Goal: Information Seeking & Learning: Compare options

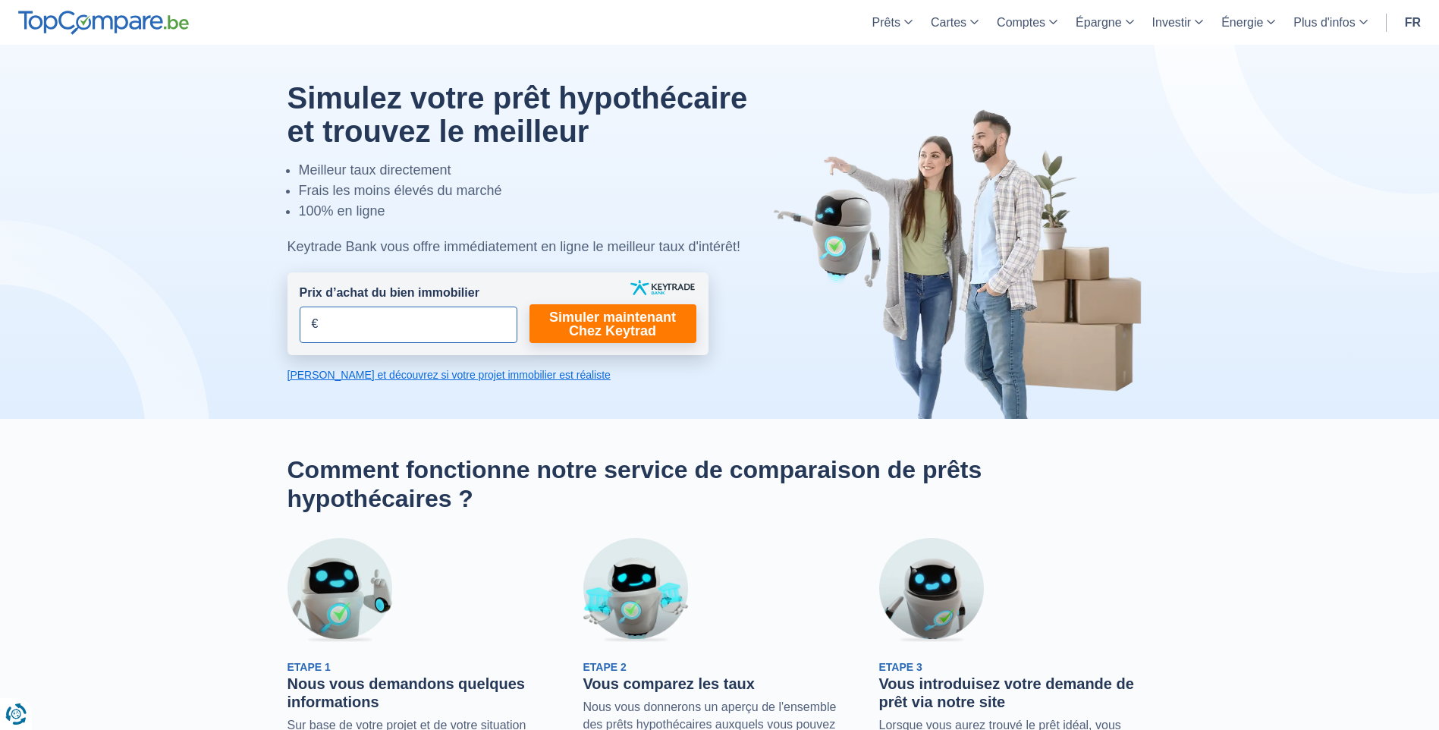
click at [357, 336] on input "Prix d’achat du bien immobilier" at bounding box center [409, 324] width 218 height 36
type input "82.500"
click at [525, 378] on link "[PERSON_NAME] et découvrez si votre projet immobilier est réaliste" at bounding box center [497, 374] width 421 height 15
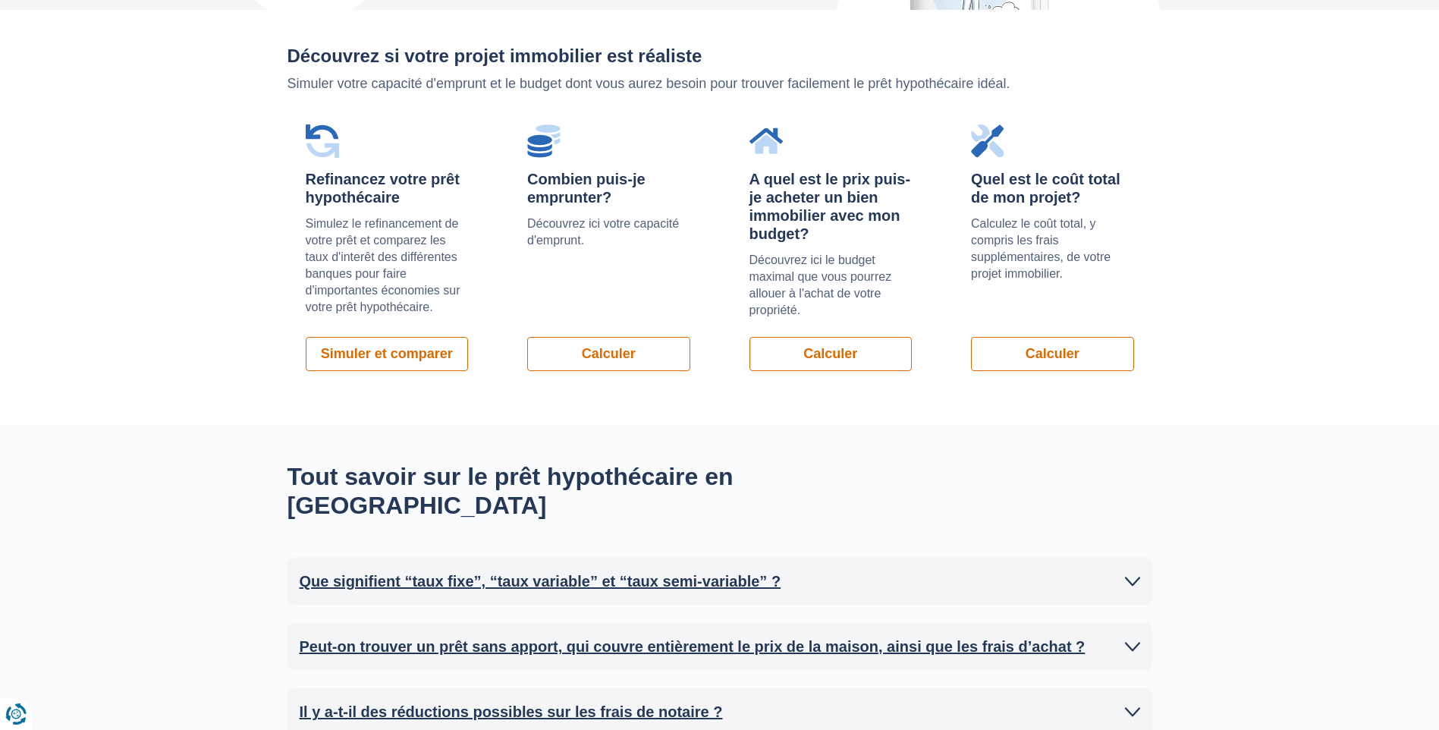
scroll to position [1076, 0]
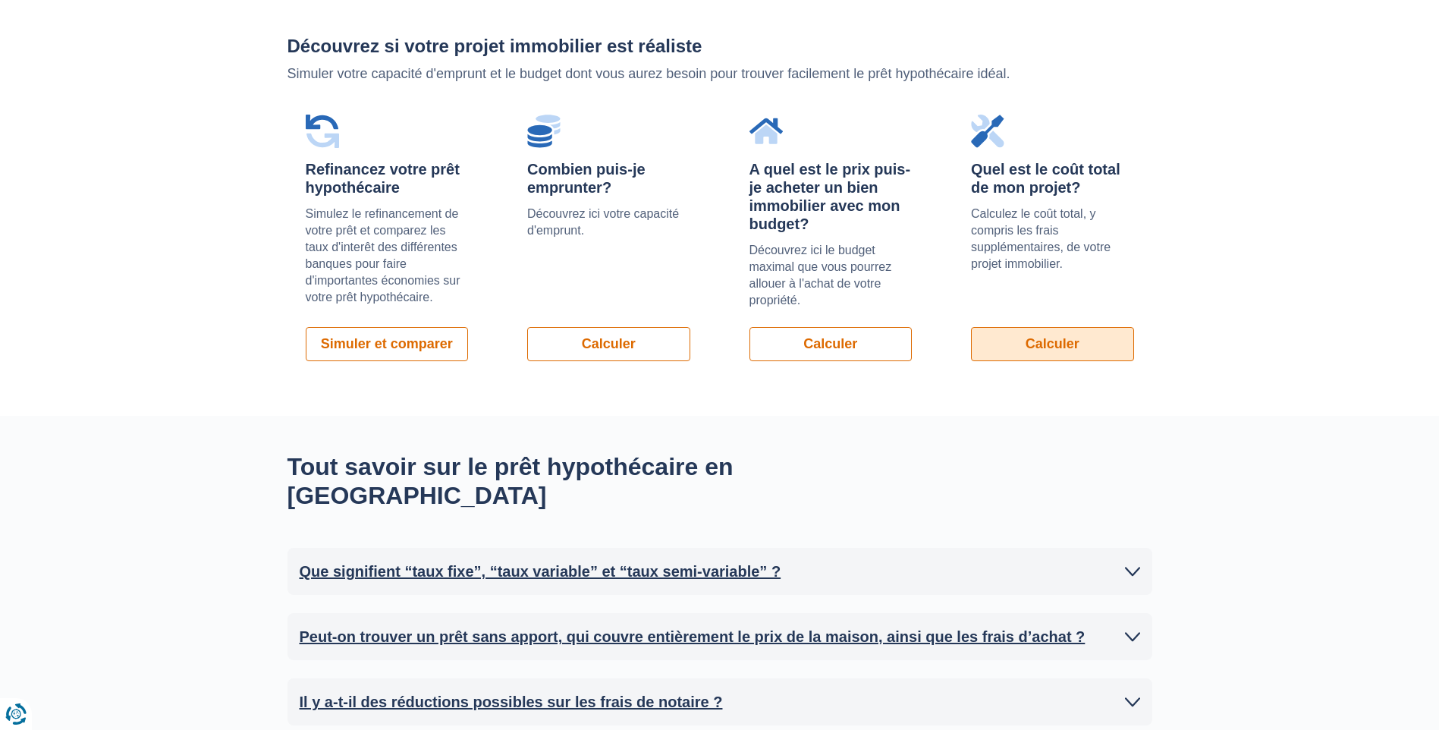
click at [1007, 345] on link "Calculer" at bounding box center [1052, 344] width 163 height 34
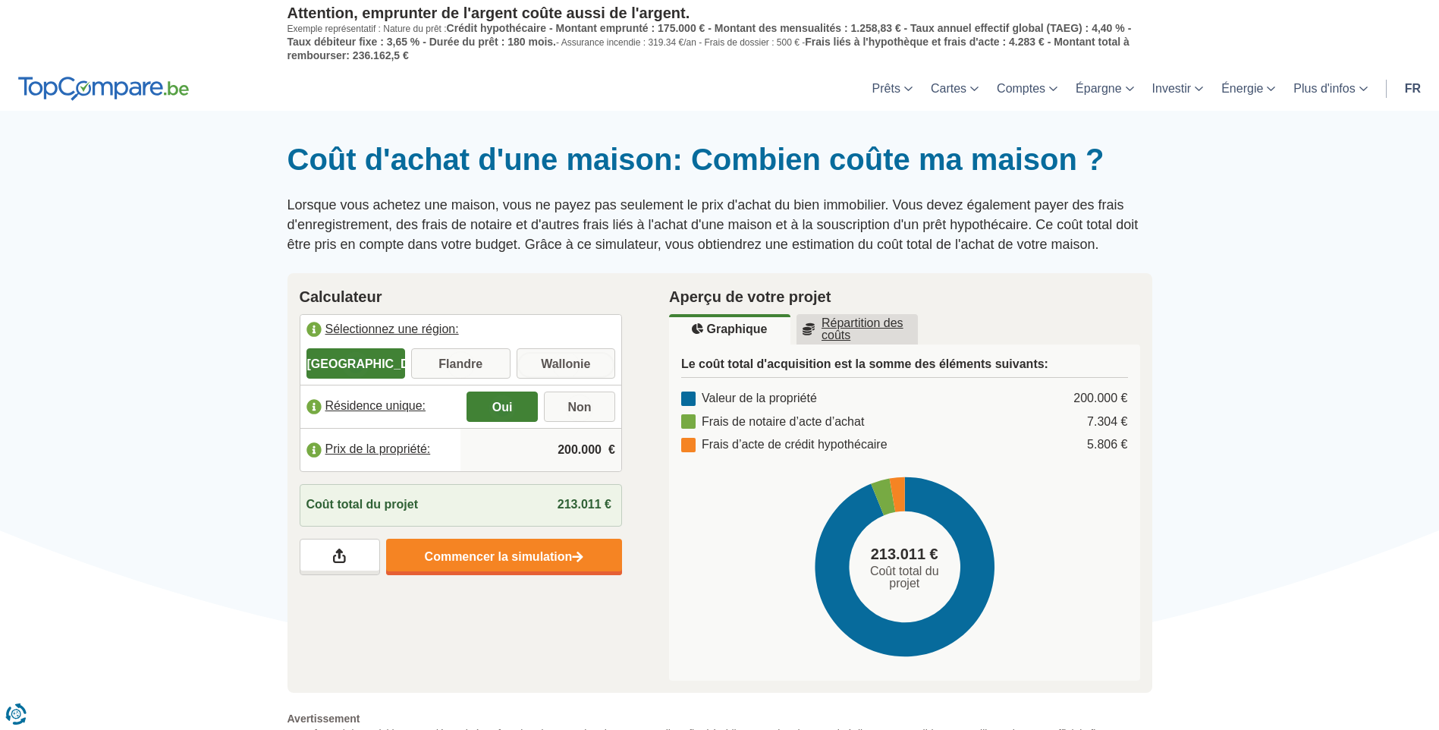
click at [552, 353] on input "Wallonie" at bounding box center [566, 364] width 99 height 27
radio input "true"
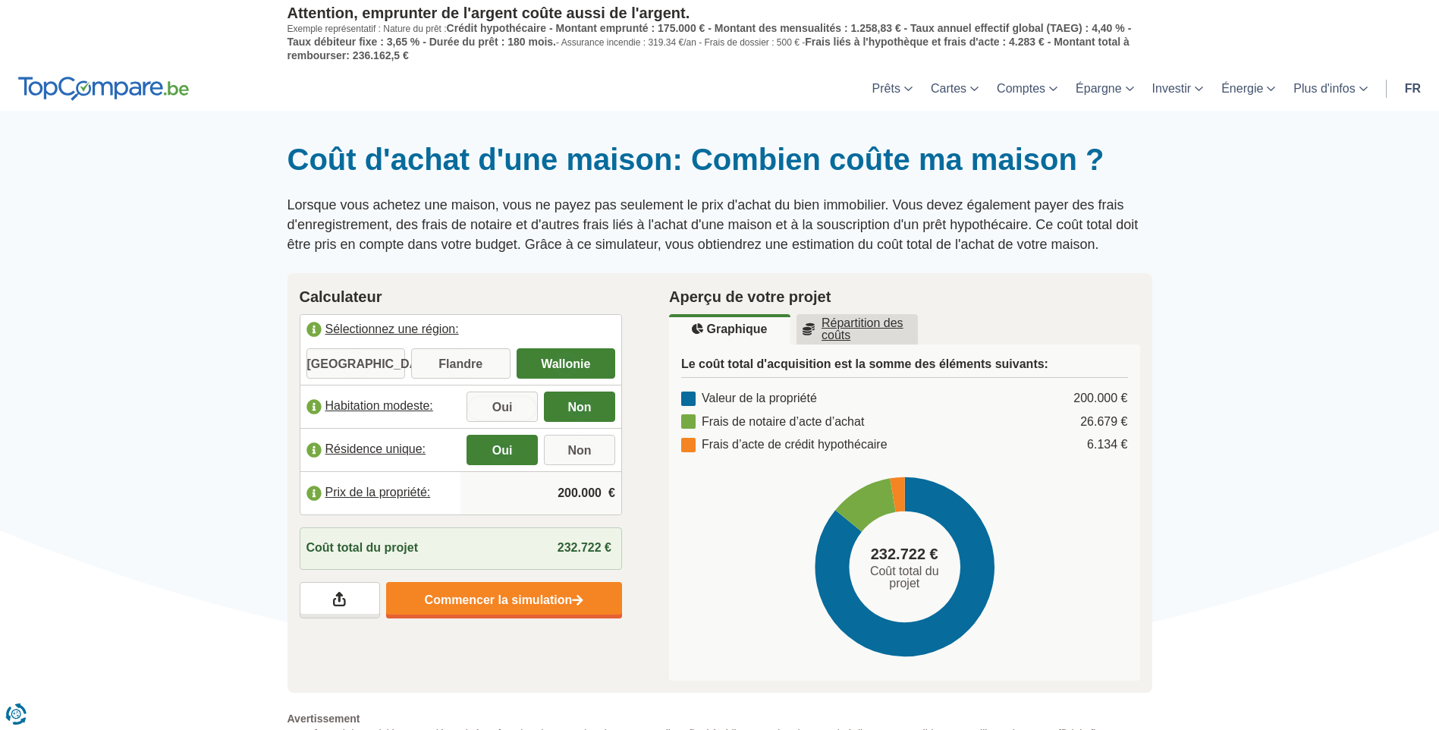
click at [502, 409] on input "Oui" at bounding box center [502, 407] width 71 height 27
radio input "true"
click at [580, 493] on input "200.000" at bounding box center [541, 493] width 149 height 41
drag, startPoint x: 604, startPoint y: 491, endPoint x: 515, endPoint y: 495, distance: 88.8
click at [515, 495] on input "200.000" at bounding box center [541, 493] width 149 height 41
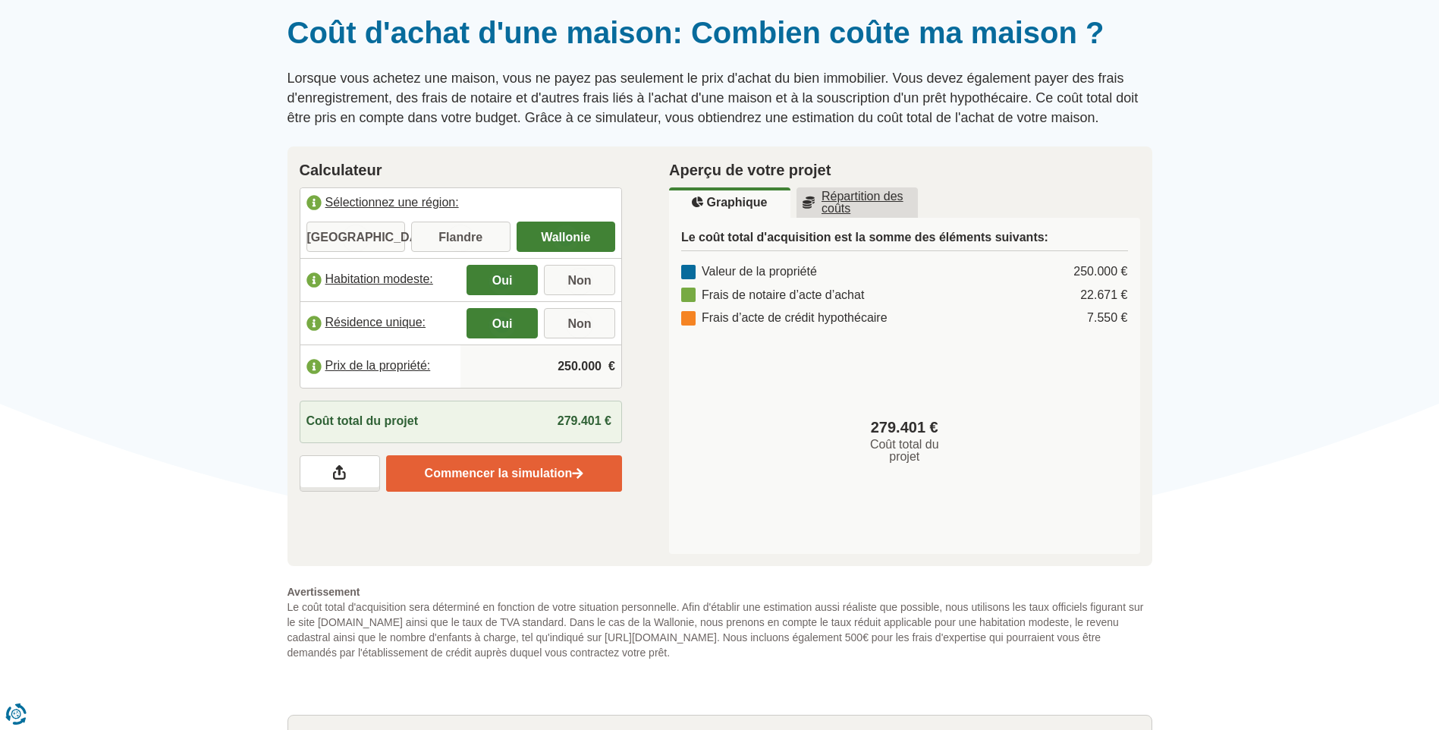
scroll to position [152, 0]
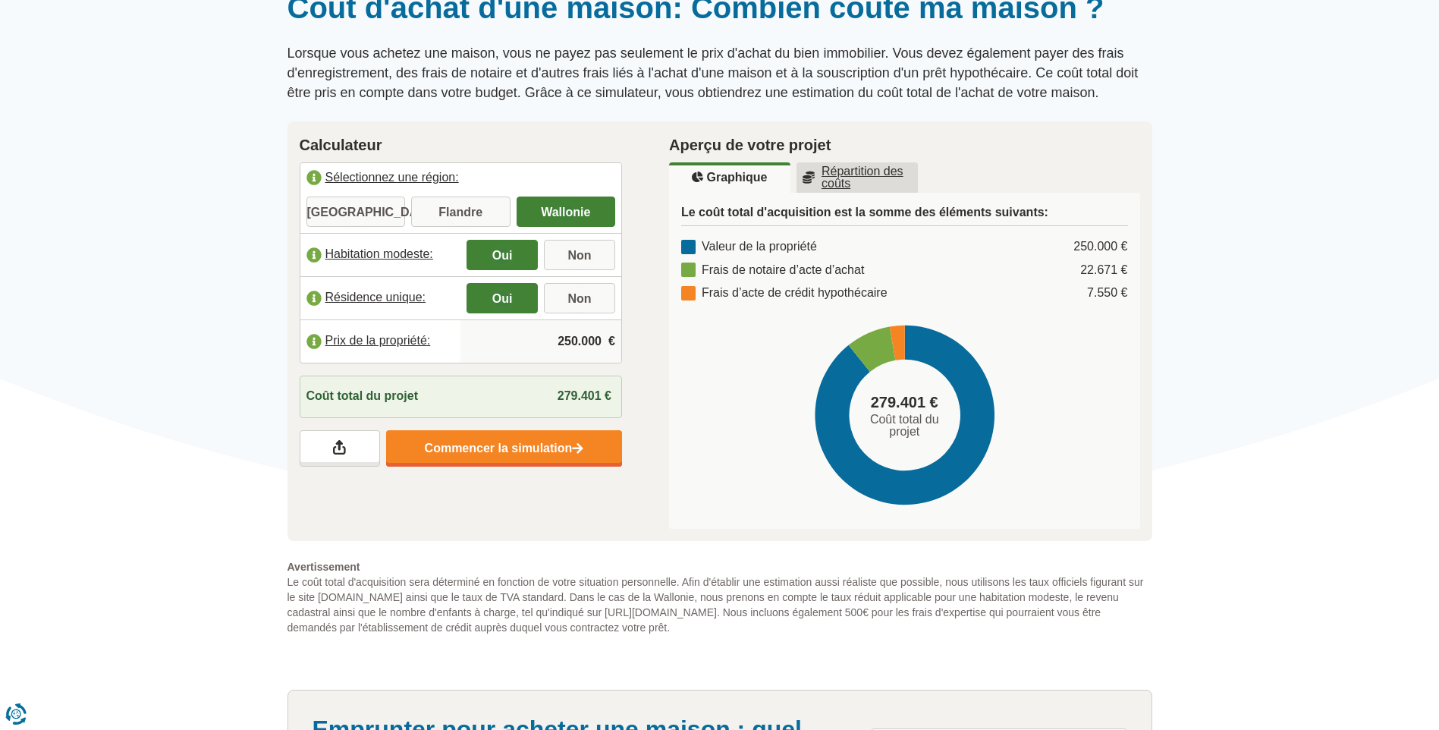
type input "250.000"
click at [361, 338] on label "Prix de la propriété:" at bounding box center [380, 341] width 161 height 33
click at [312, 336] on label "Prix de la propriété:" at bounding box center [380, 341] width 161 height 33
click at [476, 438] on link "Commencer la simulation" at bounding box center [504, 448] width 236 height 36
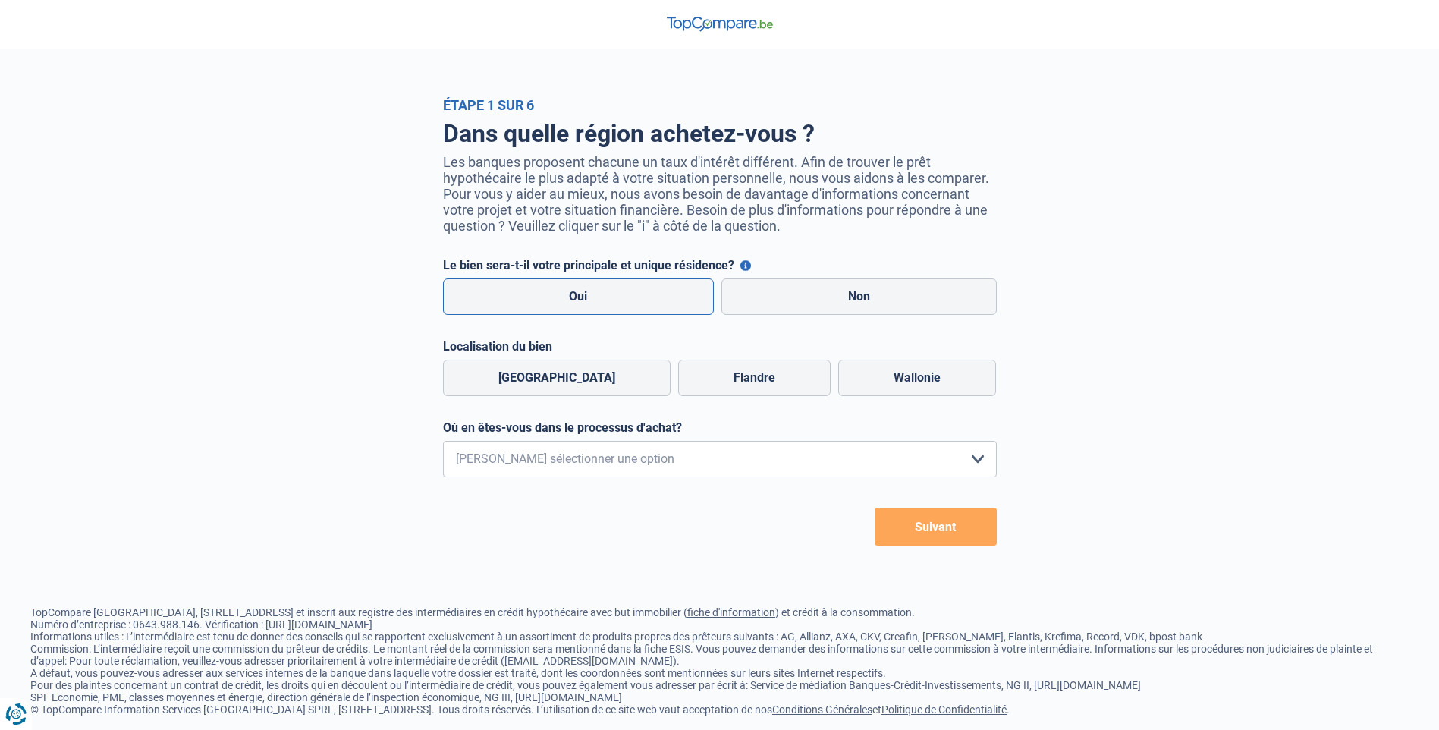
click at [602, 306] on label "Oui" at bounding box center [579, 296] width 272 height 36
click at [602, 306] on input "Oui" at bounding box center [579, 296] width 272 height 36
radio input "true"
click at [935, 388] on label "Wallonie" at bounding box center [917, 378] width 158 height 36
click at [935, 388] on input "Wallonie" at bounding box center [917, 378] width 158 height 36
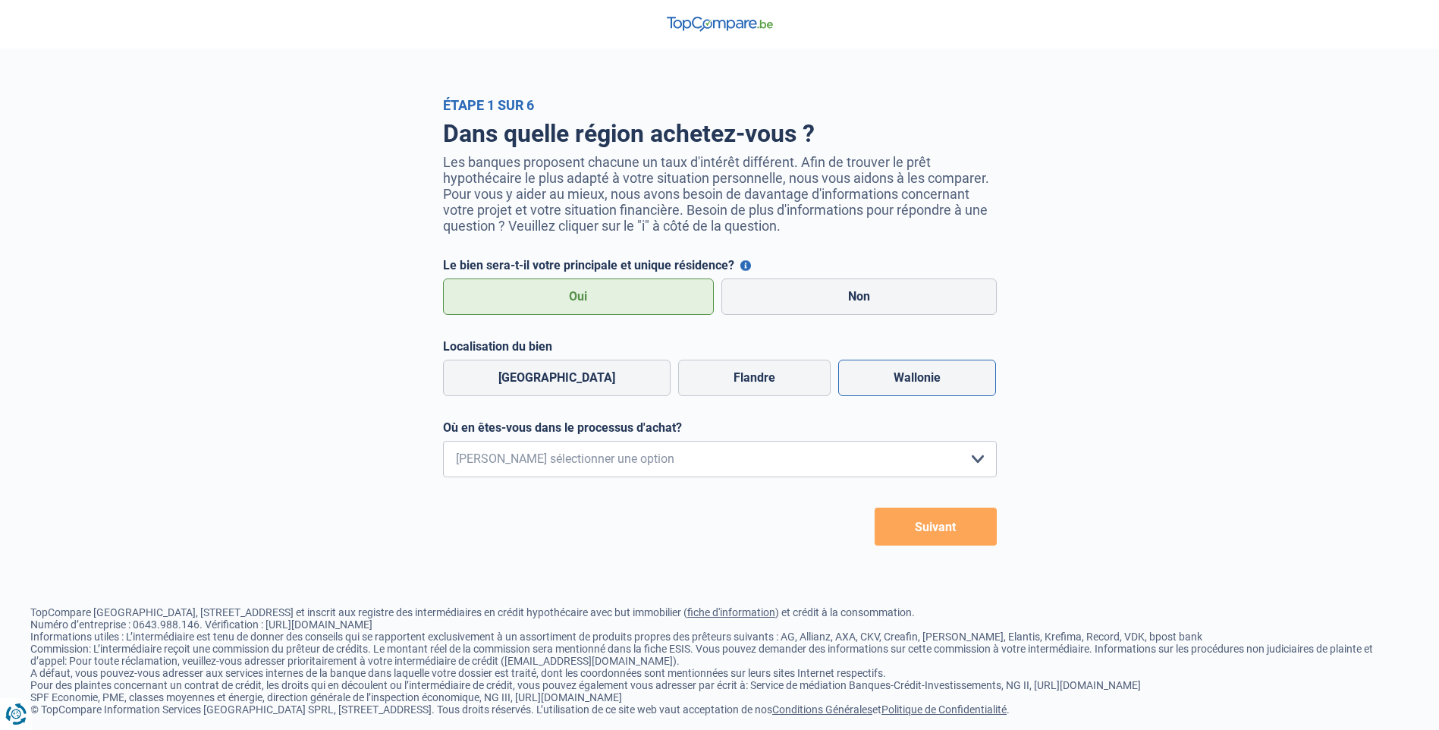
radio input "true"
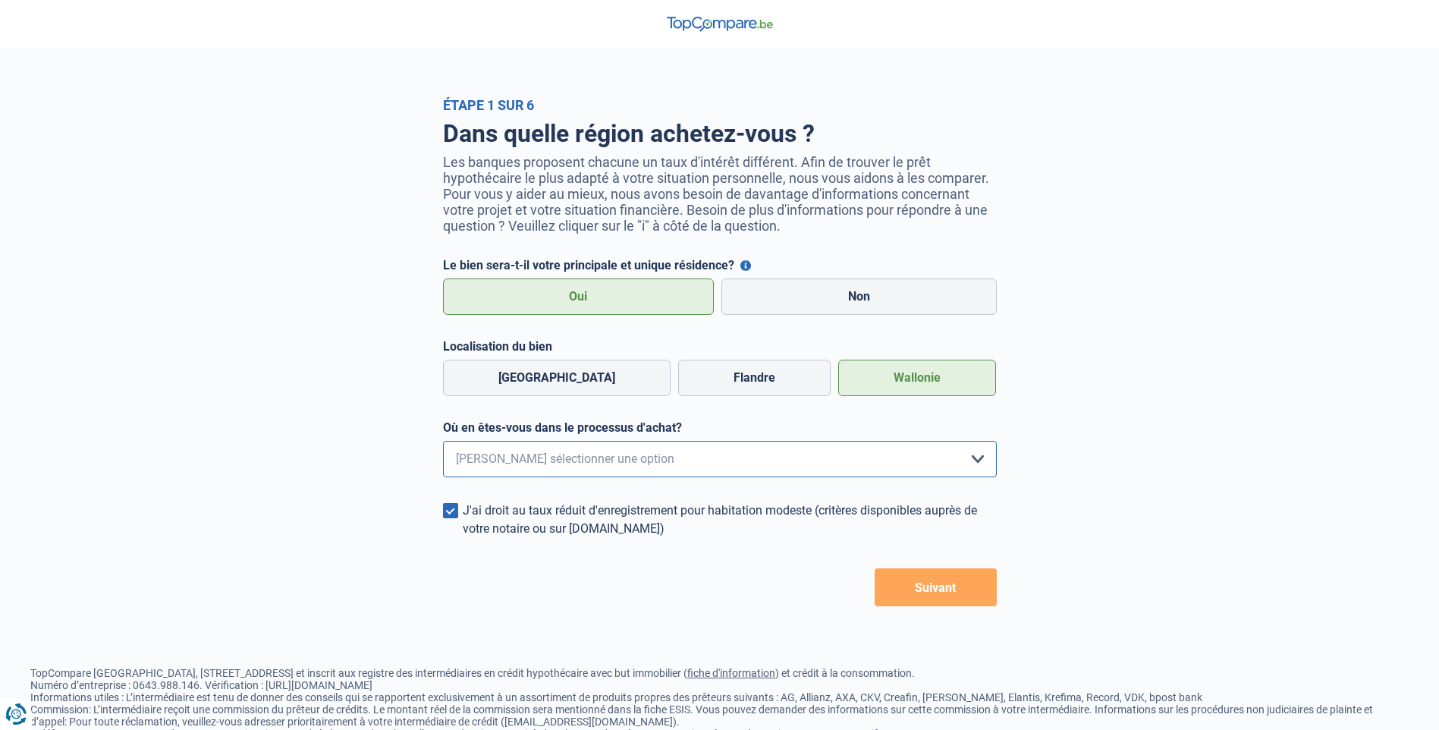
click at [811, 473] on select "Je me renseigne juste car je n'ai pas de projet d'achat concret actuellement Je…" at bounding box center [720, 459] width 554 height 36
select select "0"
click at [443, 445] on select "Je me renseigne juste car je n'ai pas de projet d'achat concret actuellement Je…" at bounding box center [720, 459] width 554 height 36
click at [932, 592] on button "Suivant" at bounding box center [936, 587] width 122 height 38
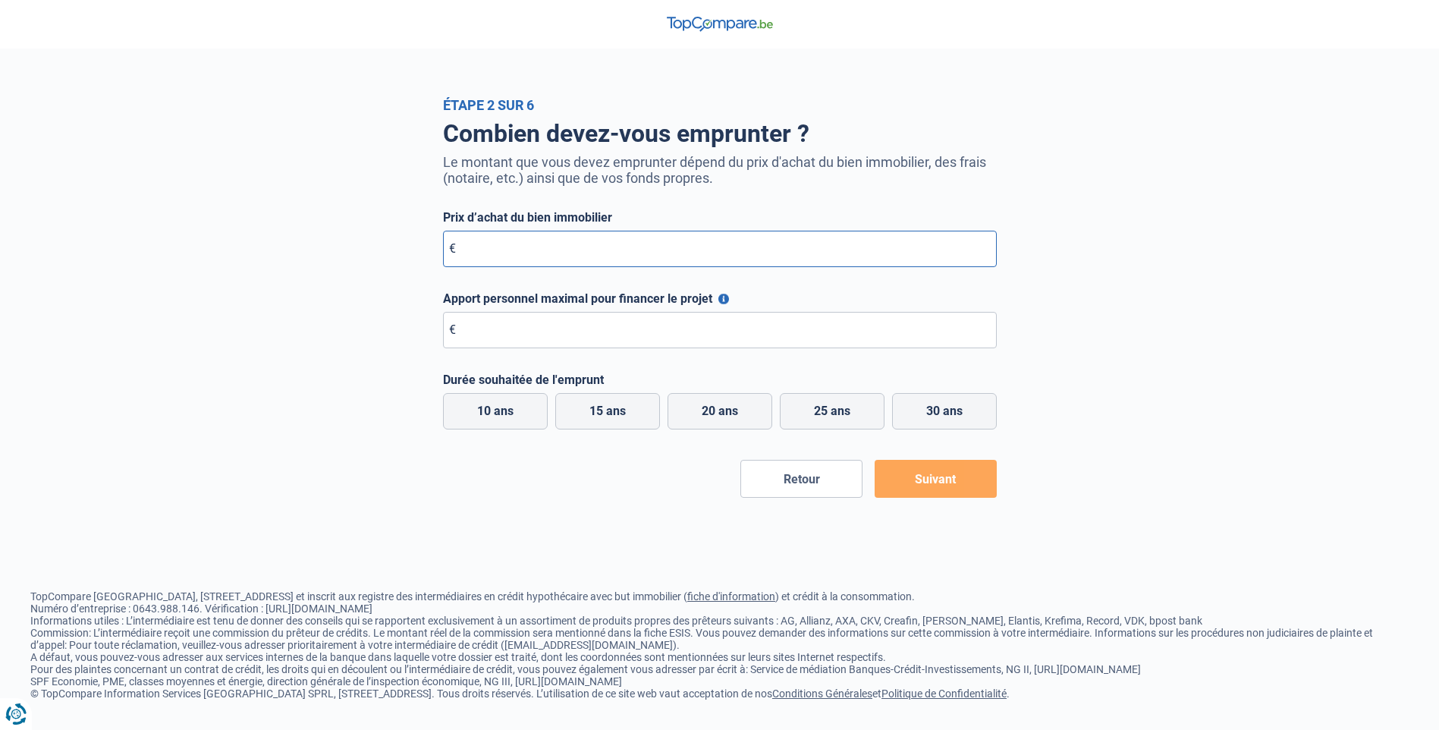
click at [527, 255] on input "Prix d’achat du bien immobilier" at bounding box center [720, 249] width 554 height 36
type input "250.000"
click at [511, 331] on input "Apport personnel maximal pour financer le projet" at bounding box center [720, 330] width 554 height 36
type input "177.500"
click at [634, 411] on label "15 ans" at bounding box center [607, 411] width 105 height 36
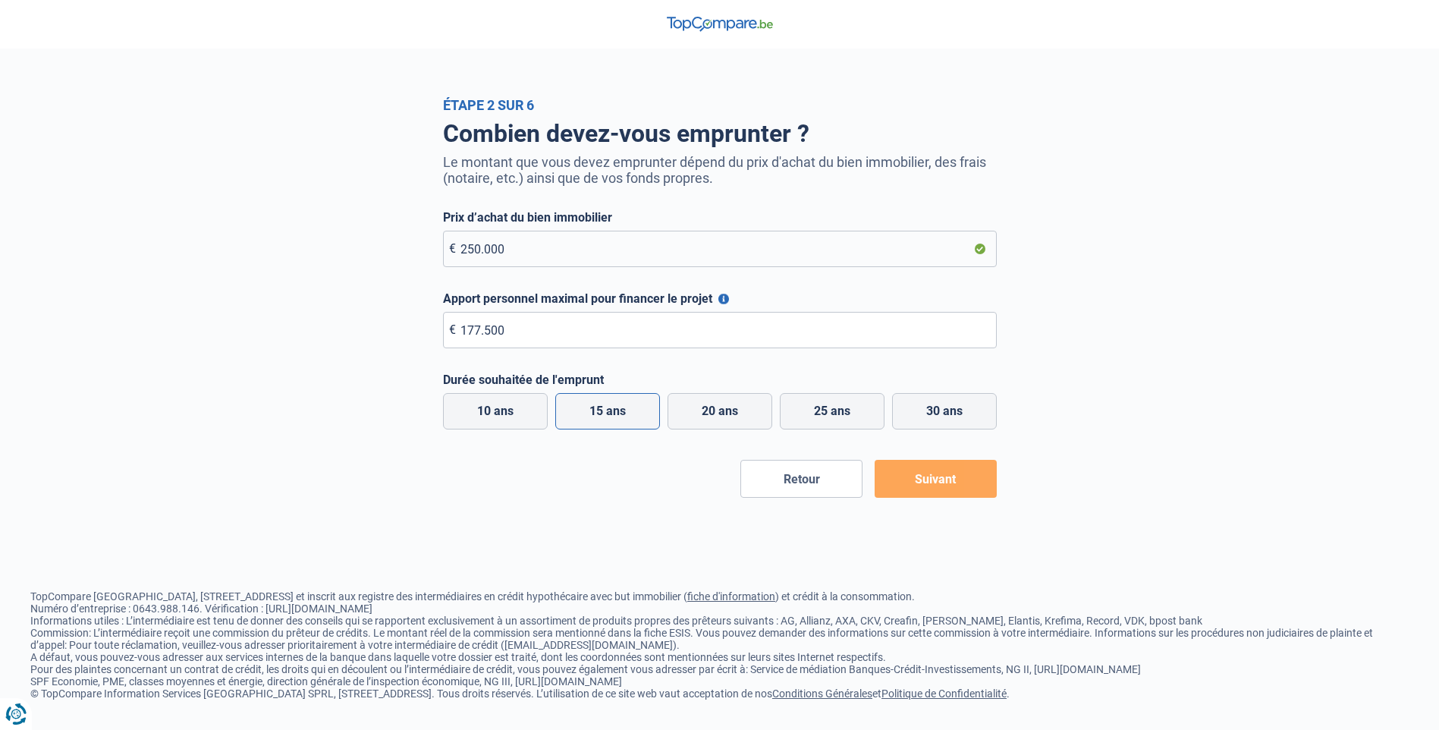
click at [634, 411] on input "15 ans" at bounding box center [607, 411] width 105 height 36
radio input "true"
click at [935, 487] on button "Suivant" at bounding box center [936, 479] width 122 height 38
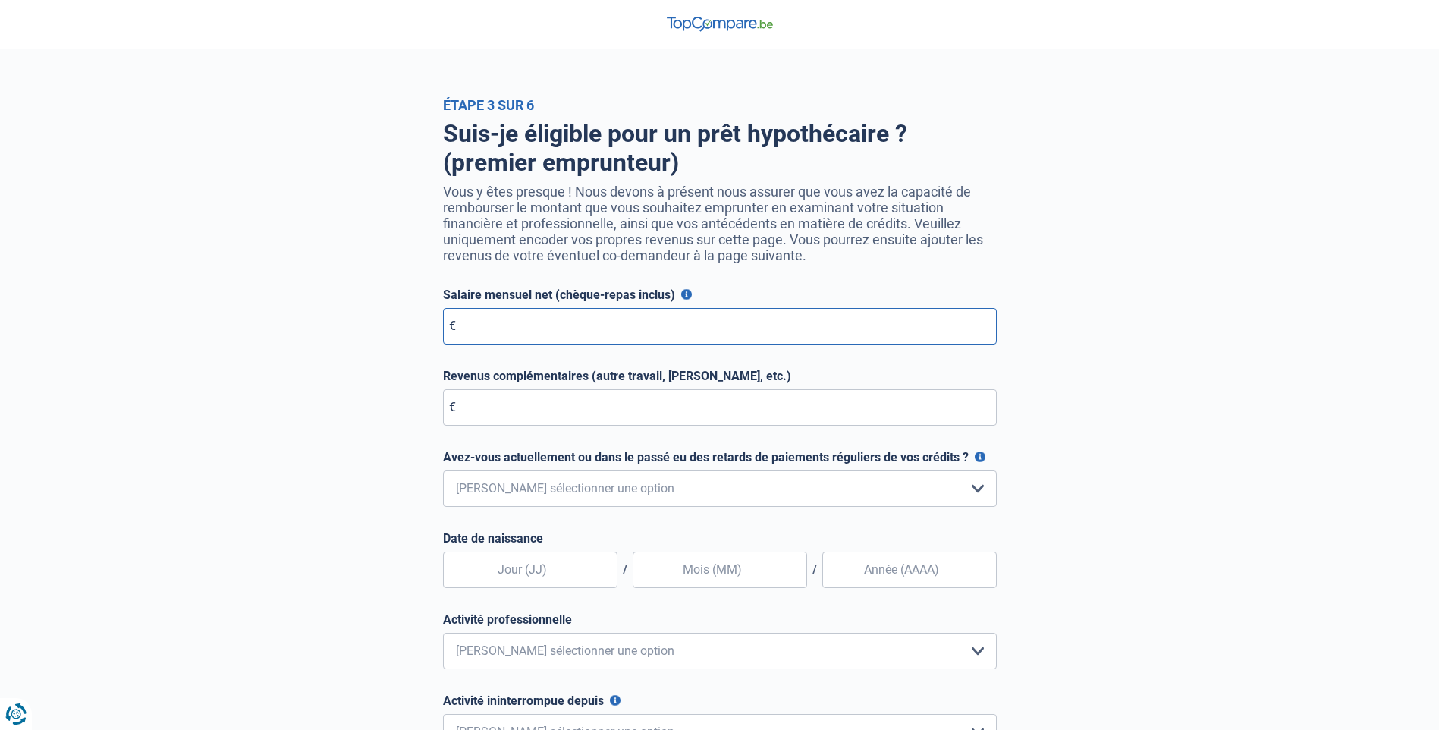
click at [480, 331] on input "Salaire mensuel net (chèque-repas inclus)" at bounding box center [720, 326] width 554 height 36
click at [482, 332] on input "153.125" at bounding box center [720, 326] width 554 height 36
click at [495, 335] on input "1.125" at bounding box center [720, 326] width 554 height 36
type input "1"
type input "1.532"
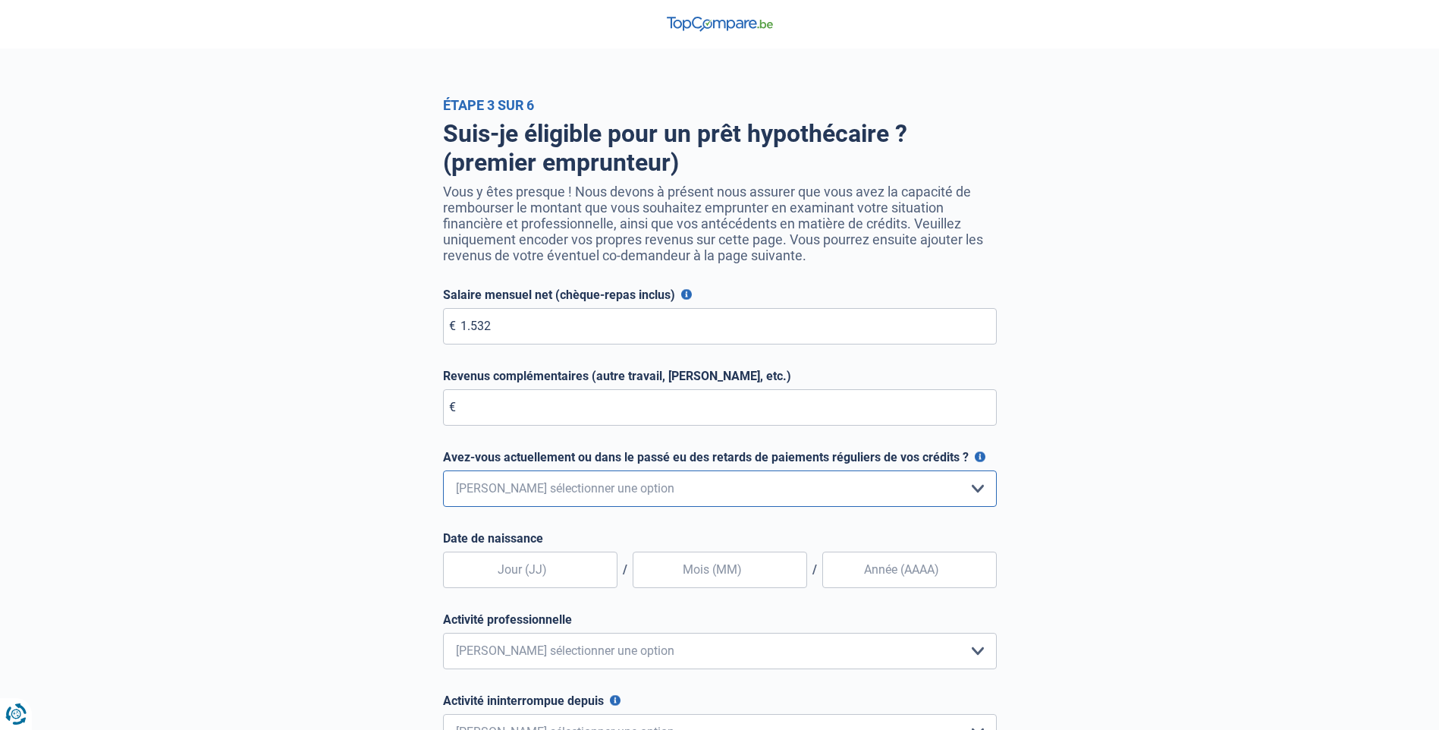
click at [501, 495] on select "Non, jamais Oui mais j'ai tout remboursé il y a moins d'un an Oui mais cela fai…" at bounding box center [720, 488] width 554 height 36
select select "0"
click at [443, 474] on select "Non, jamais Oui mais j'ai tout remboursé il y a moins d'un an Oui mais cela fai…" at bounding box center [720, 488] width 554 height 36
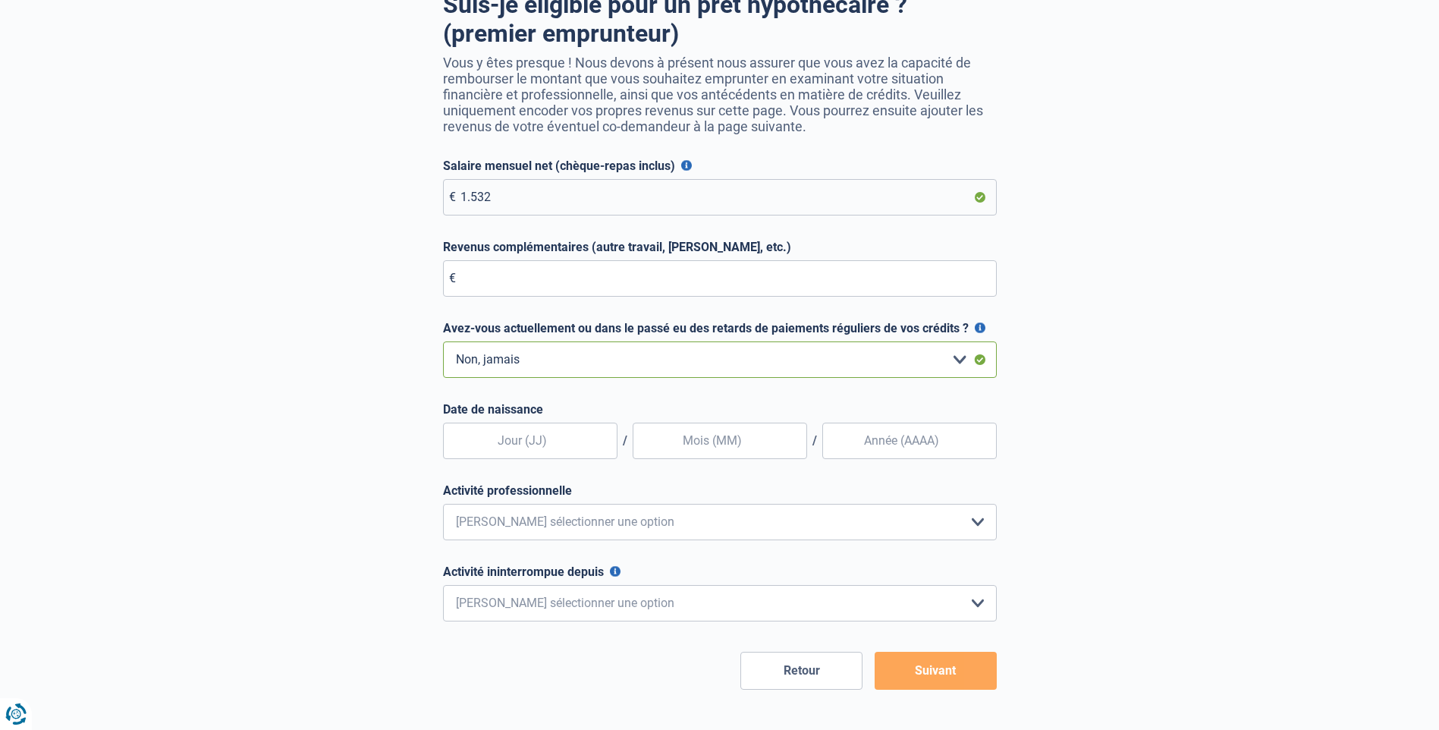
scroll to position [152, 0]
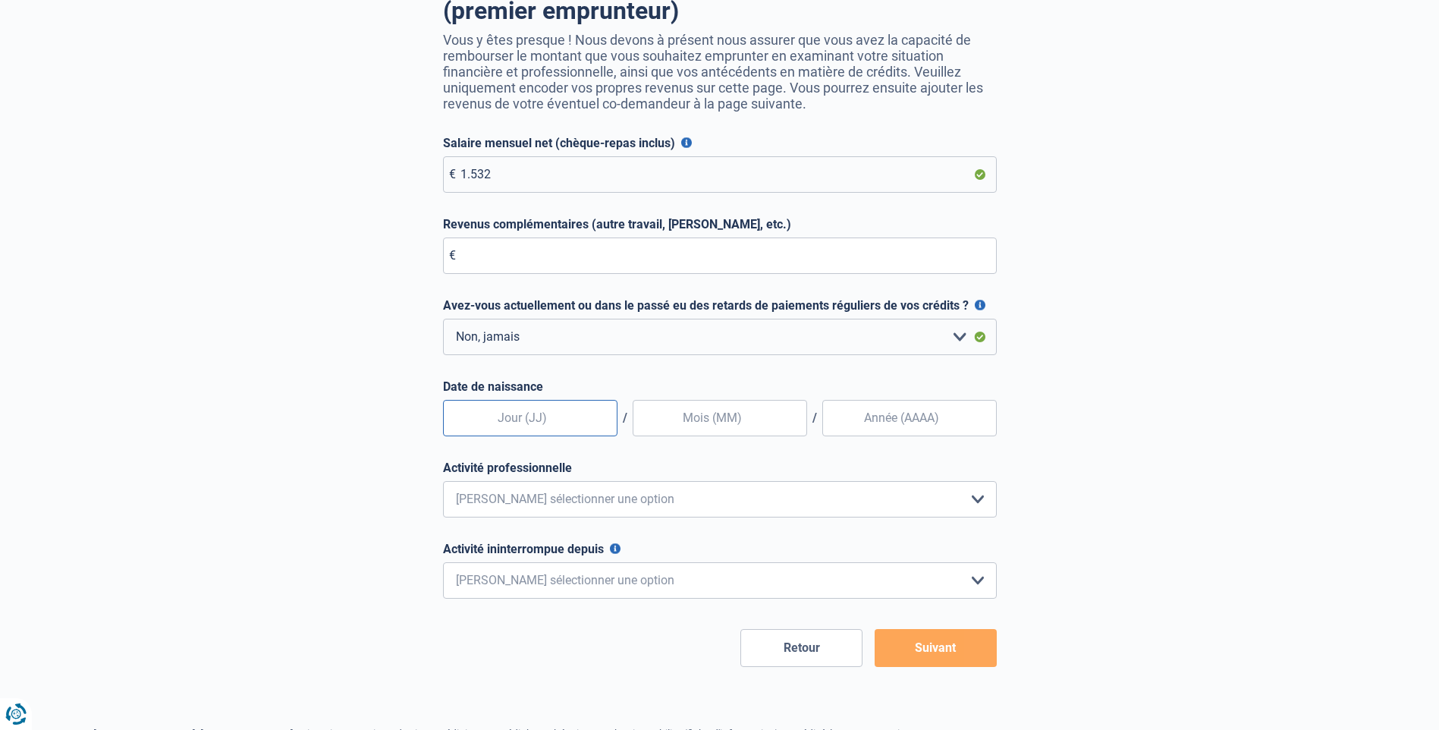
click at [560, 432] on input "text" at bounding box center [530, 418] width 174 height 36
type input "24"
click at [669, 427] on input "text" at bounding box center [720, 418] width 174 height 36
type input "09"
click at [891, 423] on input "Date de naissance" at bounding box center [909, 418] width 174 height 36
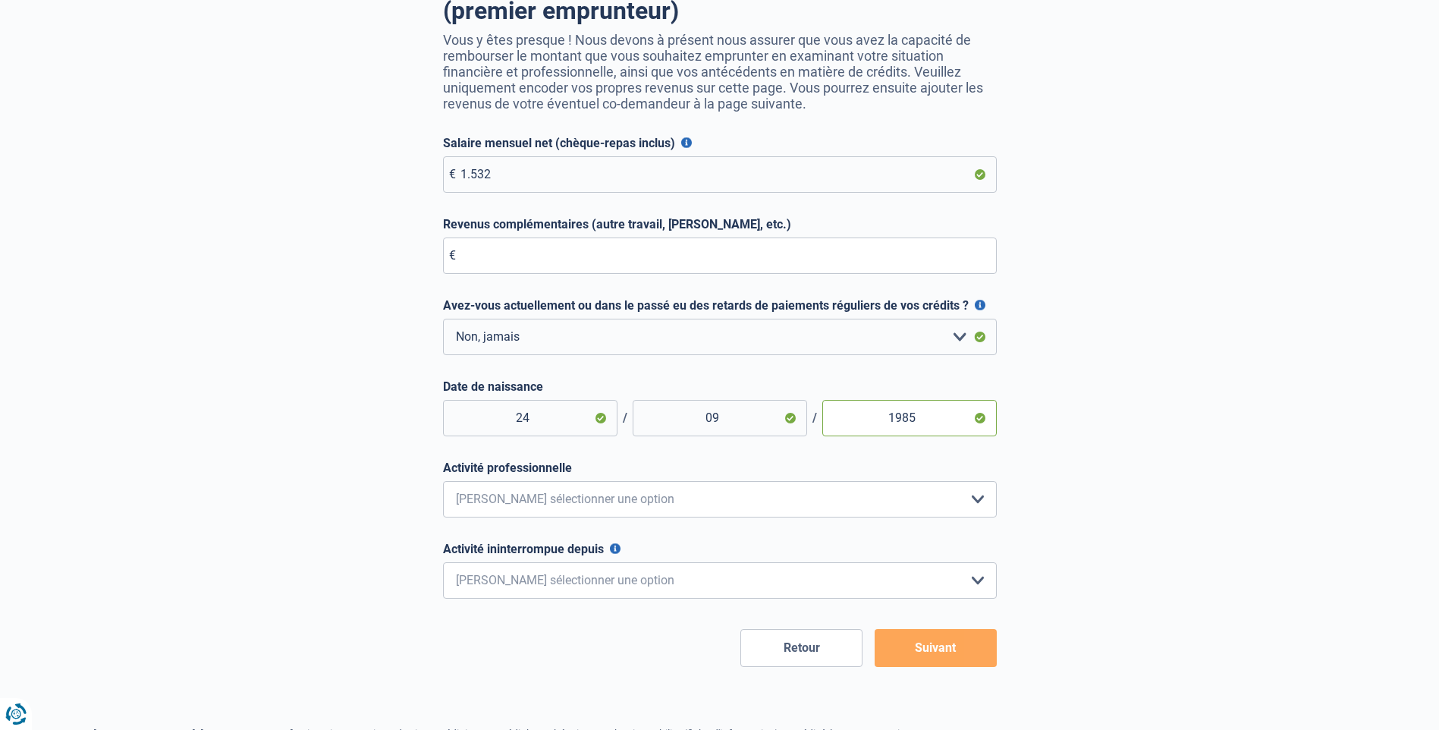
type input "1985"
click at [488, 500] on select "Employé privé Ouvrier Fonctionnaire Indépendant Dirigeant d'entreprise Pensionn…" at bounding box center [720, 499] width 554 height 36
select select "permanentInvalid"
click at [443, 485] on select "Employé privé Ouvrier Fonctionnaire Indépendant Dirigeant d'entreprise Pensionn…" at bounding box center [720, 499] width 554 height 36
click at [516, 581] on select "< 6 mois 6 - 12 mois 12 - 24 mois 24 - 36 mois > 36 mois Veuillez sélectionner …" at bounding box center [720, 580] width 554 height 36
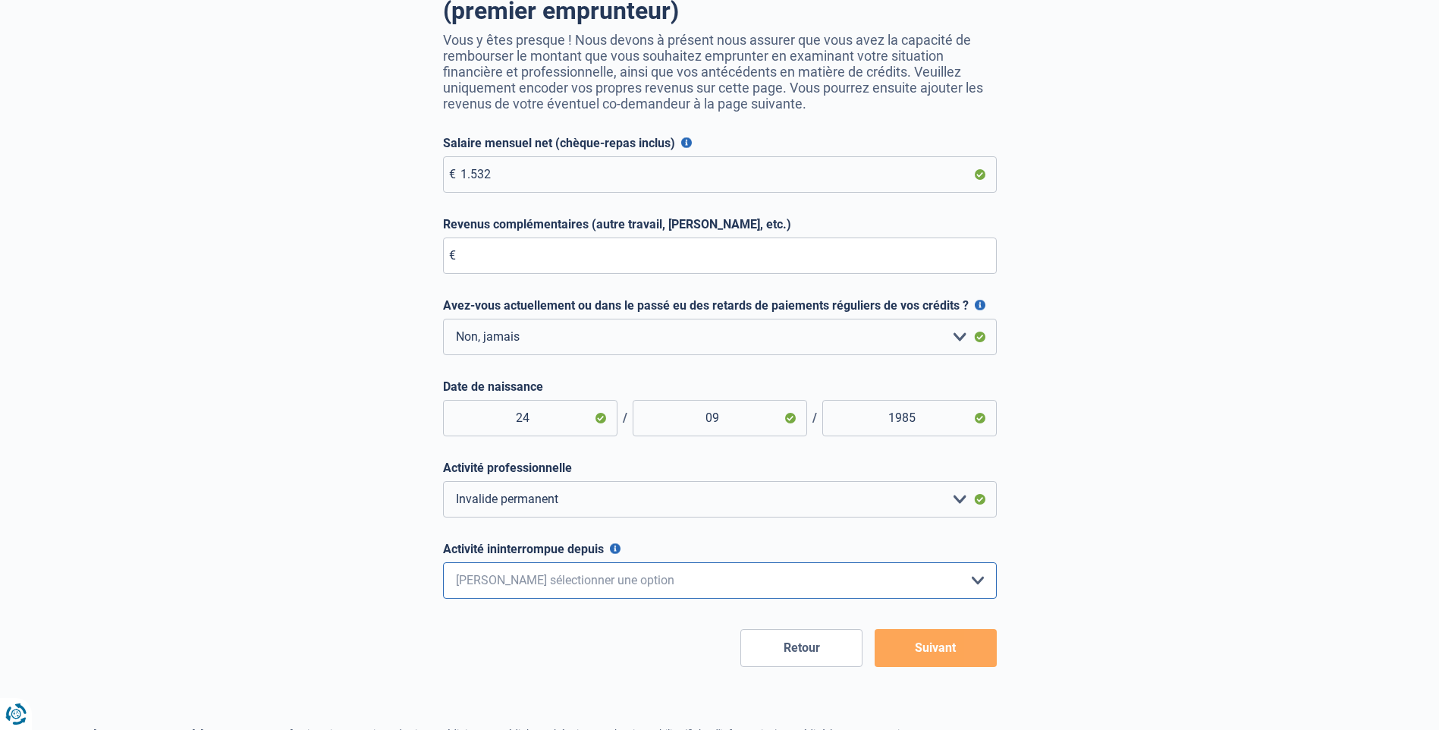
select select "less36"
click at [443, 566] on select "< 6 mois 6 - 12 mois 12 - 24 mois 24 - 36 mois > 36 mois Veuillez sélectionner …" at bounding box center [720, 580] width 554 height 36
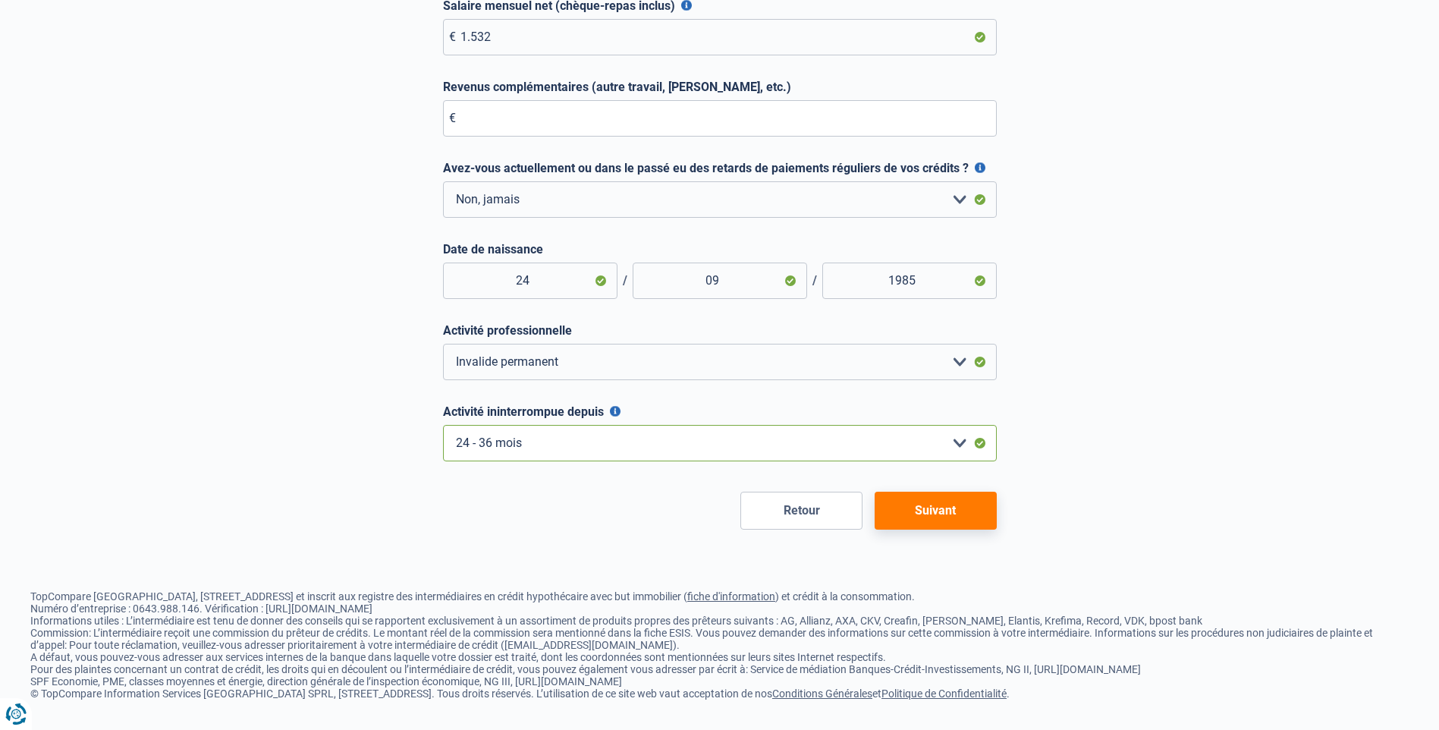
scroll to position [300, 0]
click at [908, 501] on button "Suivant" at bounding box center [936, 511] width 122 height 38
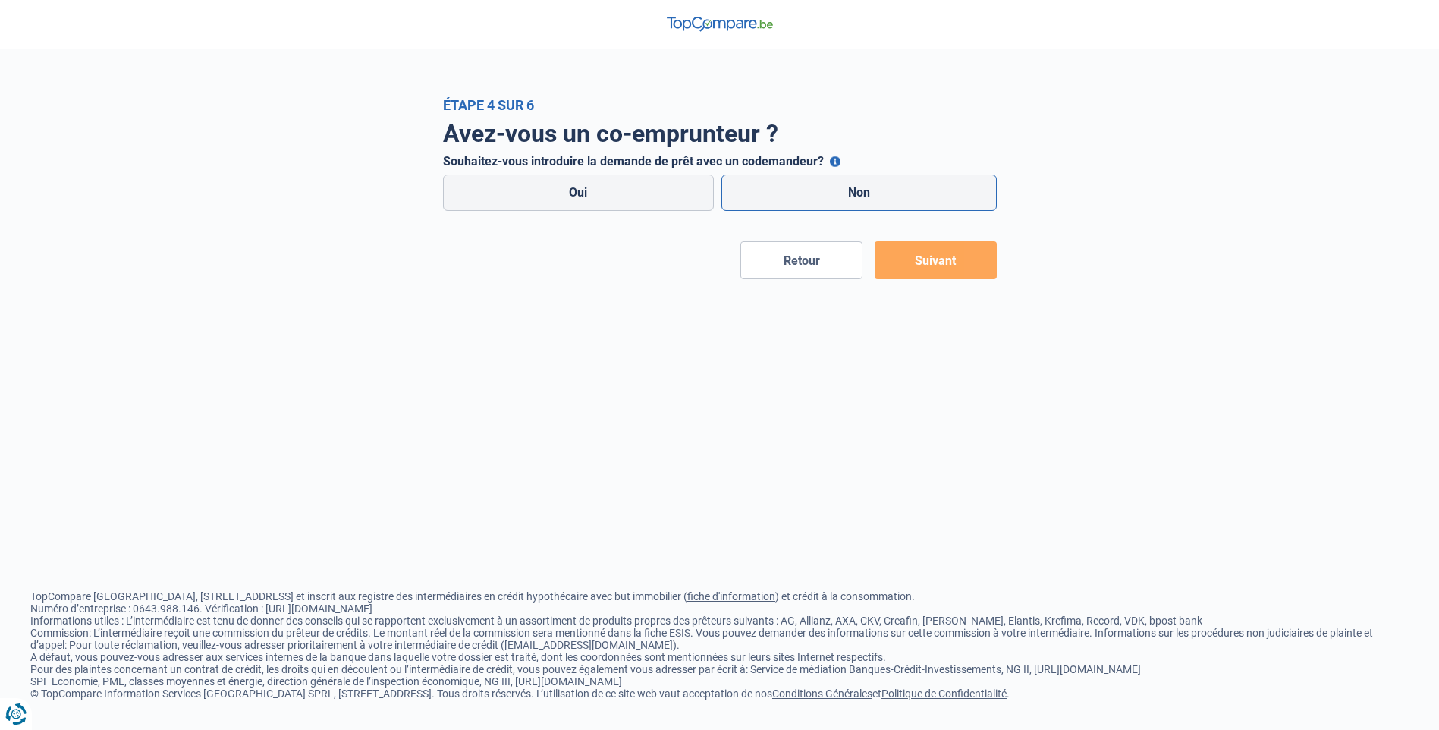
click at [768, 203] on label "Non" at bounding box center [858, 192] width 275 height 36
click at [768, 203] on input "Non" at bounding box center [858, 192] width 275 height 36
radio input "true"
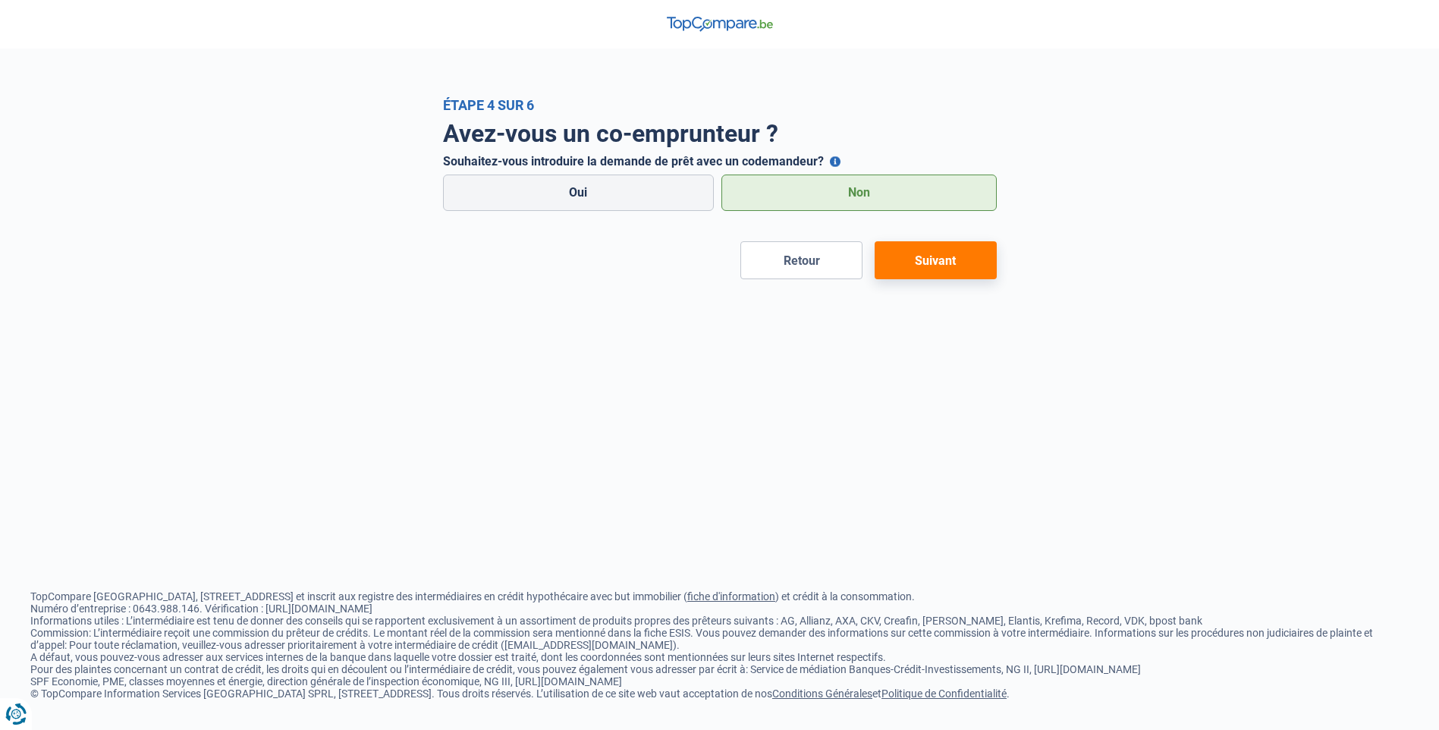
click at [931, 271] on button "Suivant" at bounding box center [936, 260] width 122 height 38
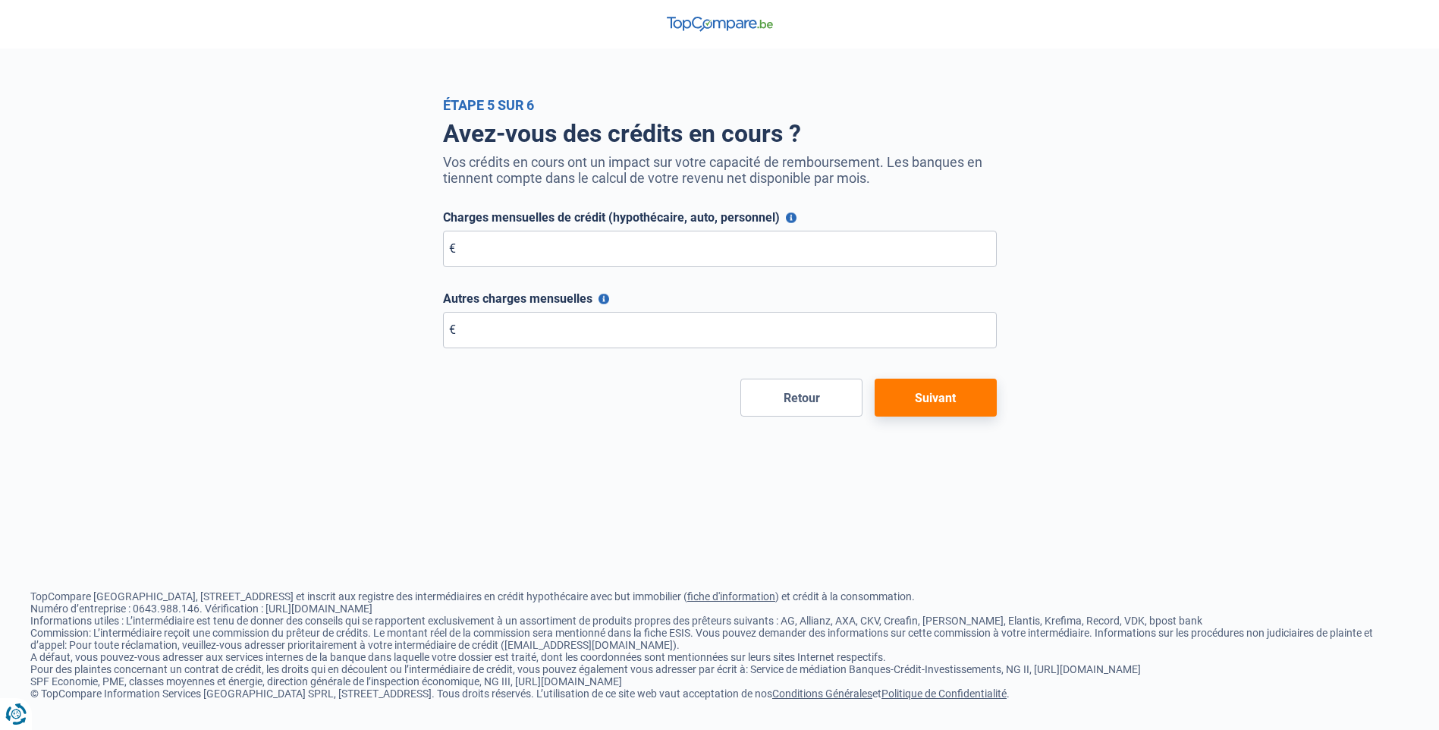
click at [791, 219] on button "Charges mensuelles de crédit (hypothécaire, auto, personnel)" at bounding box center [791, 217] width 11 height 11
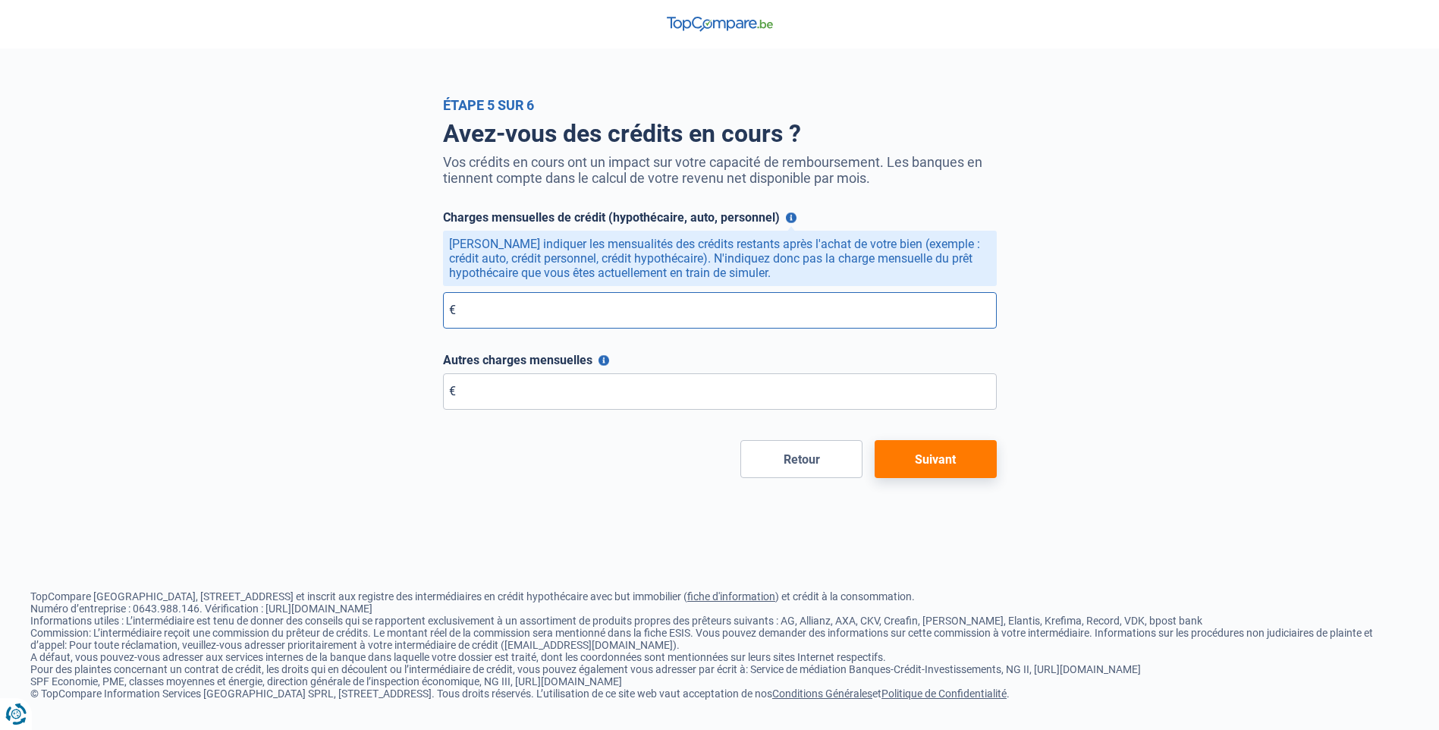
click at [519, 315] on input "Charges mensuelles de crédit (hypothécaire, auto, personnel)" at bounding box center [720, 310] width 554 height 36
type input "0"
drag, startPoint x: 509, startPoint y: 360, endPoint x: 505, endPoint y: 383, distance: 23.8
click at [504, 382] on form "Charges mensuelles de crédit (hypothécaire, auto, personnel) Veuillez indiquer …" at bounding box center [720, 344] width 554 height 268
click at [510, 397] on input "Autres charges mensuelles" at bounding box center [720, 391] width 554 height 36
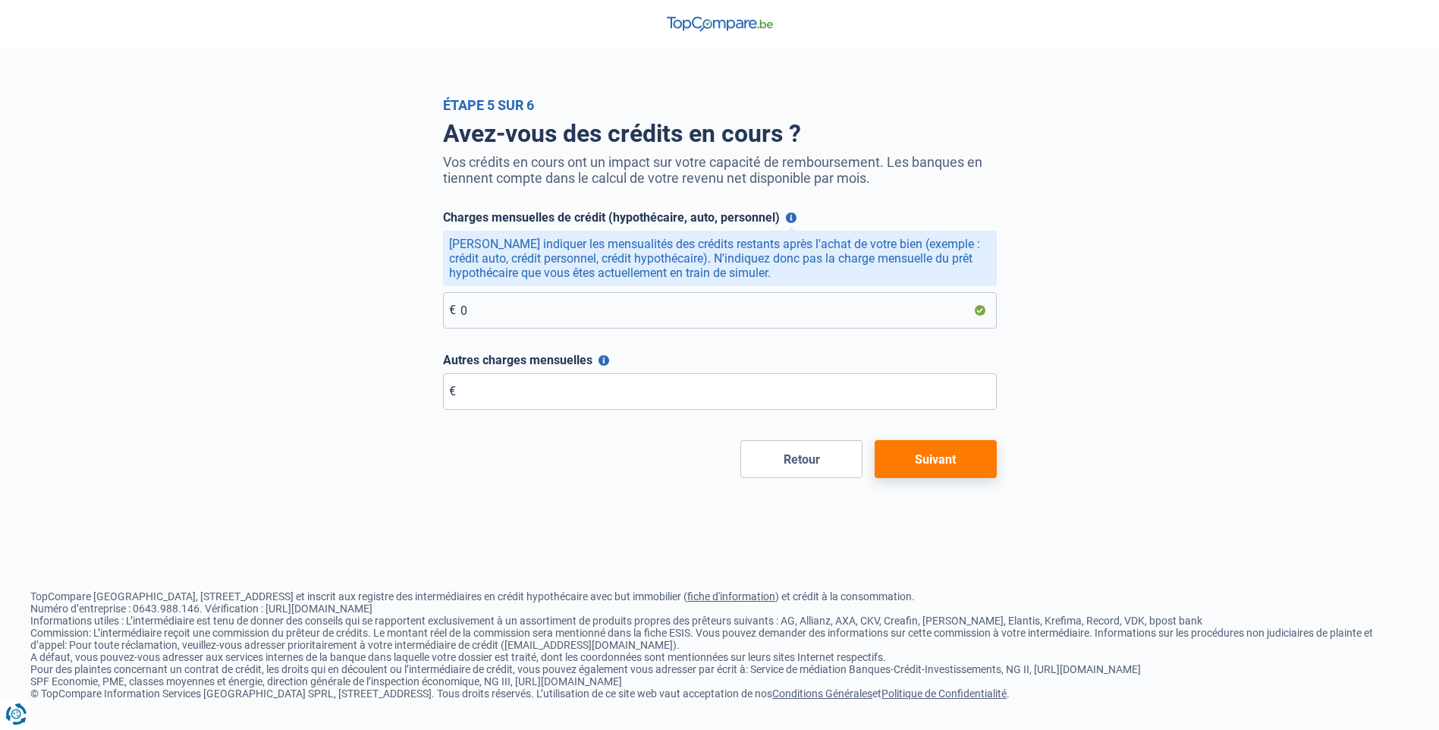
click at [605, 366] on button "Autres charges mensuelles" at bounding box center [604, 360] width 11 height 11
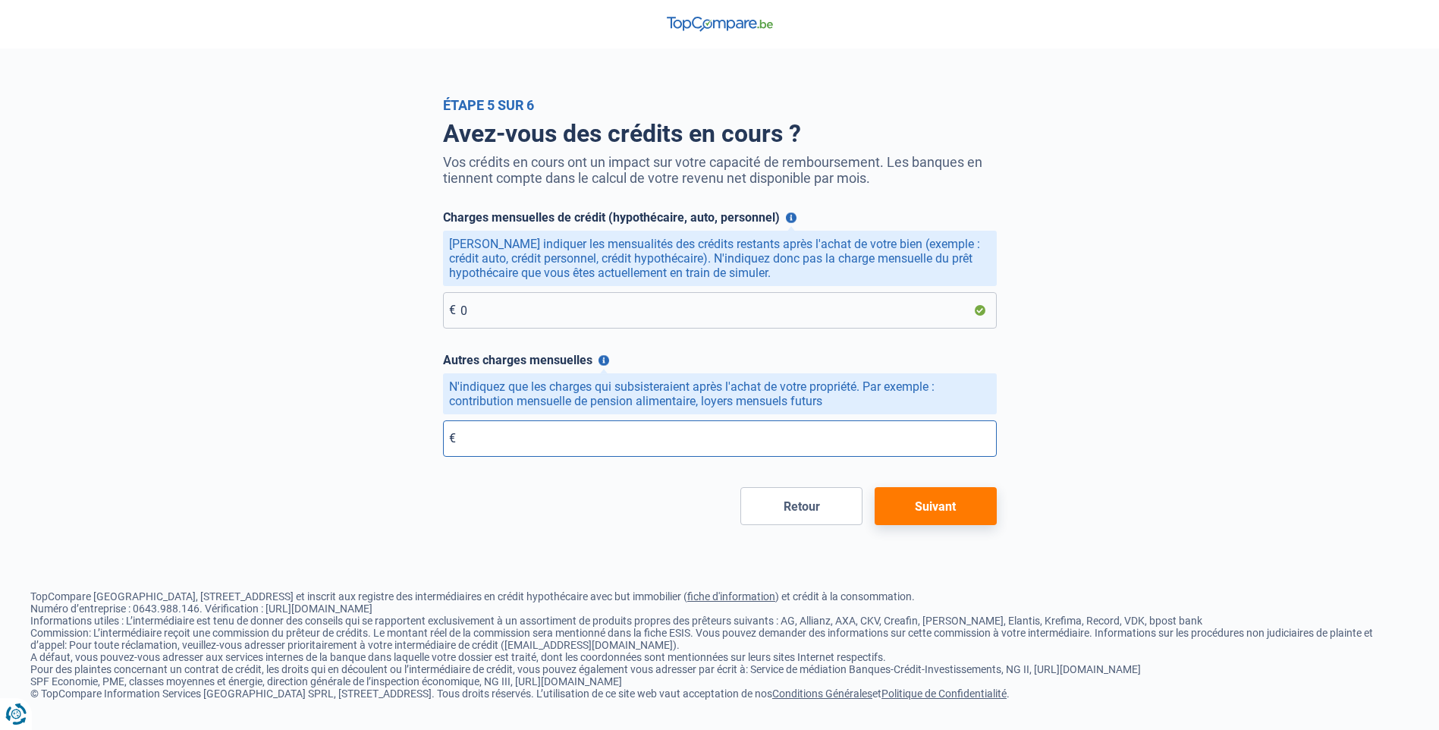
click at [574, 442] on input "Autres charges mensuelles" at bounding box center [720, 438] width 554 height 36
type input "0"
click at [928, 498] on button "Suivant" at bounding box center [936, 506] width 122 height 38
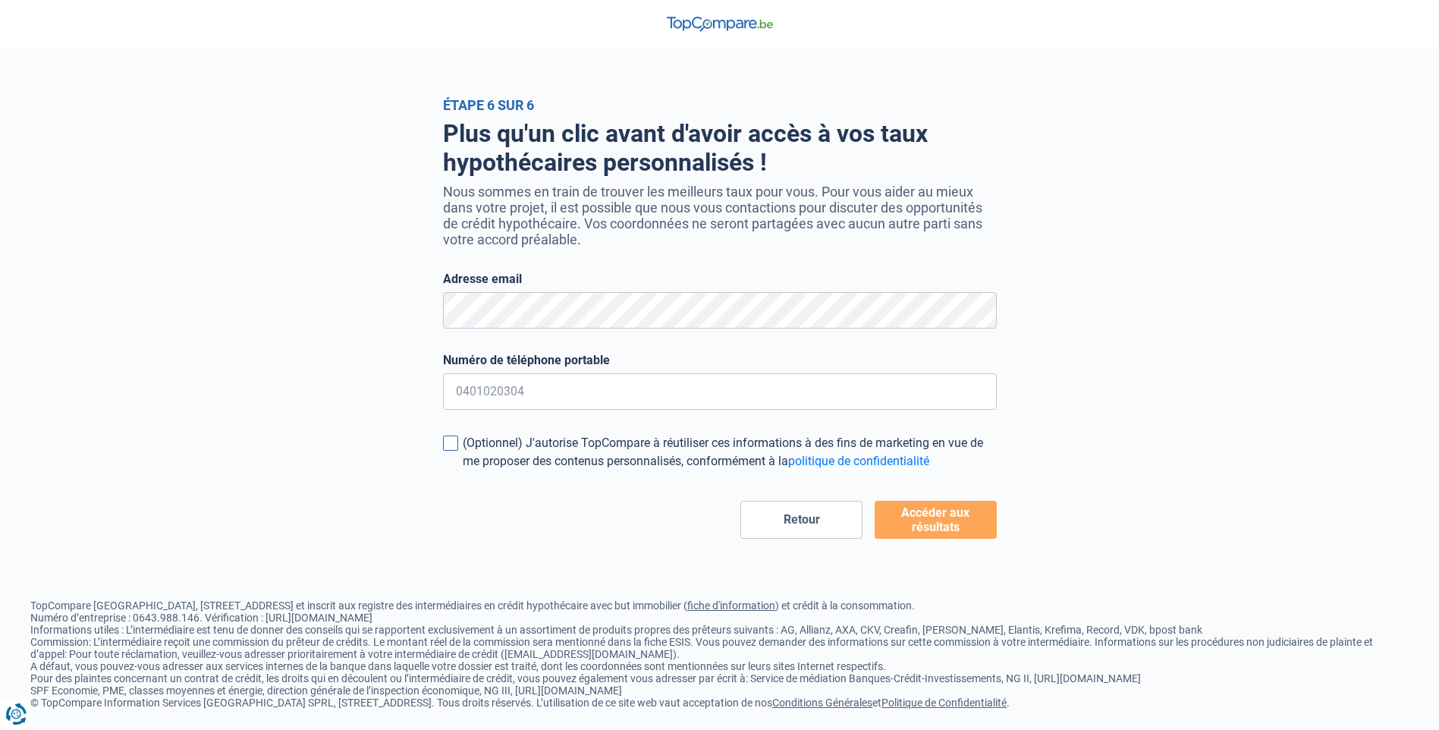
click at [453, 447] on span at bounding box center [450, 442] width 15 height 15
click at [463, 470] on input "(Optionnel) J'autorise TopCompare à réutiliser ces informations à des fins de m…" at bounding box center [463, 470] width 0 height 0
click at [453, 447] on span at bounding box center [450, 442] width 15 height 15
click at [463, 470] on input "(Optionnel) J'autorise TopCompare à réutiliser ces informations à des fins de m…" at bounding box center [463, 470] width 0 height 0
click at [937, 524] on button "Accéder aux résultats" at bounding box center [936, 520] width 122 height 38
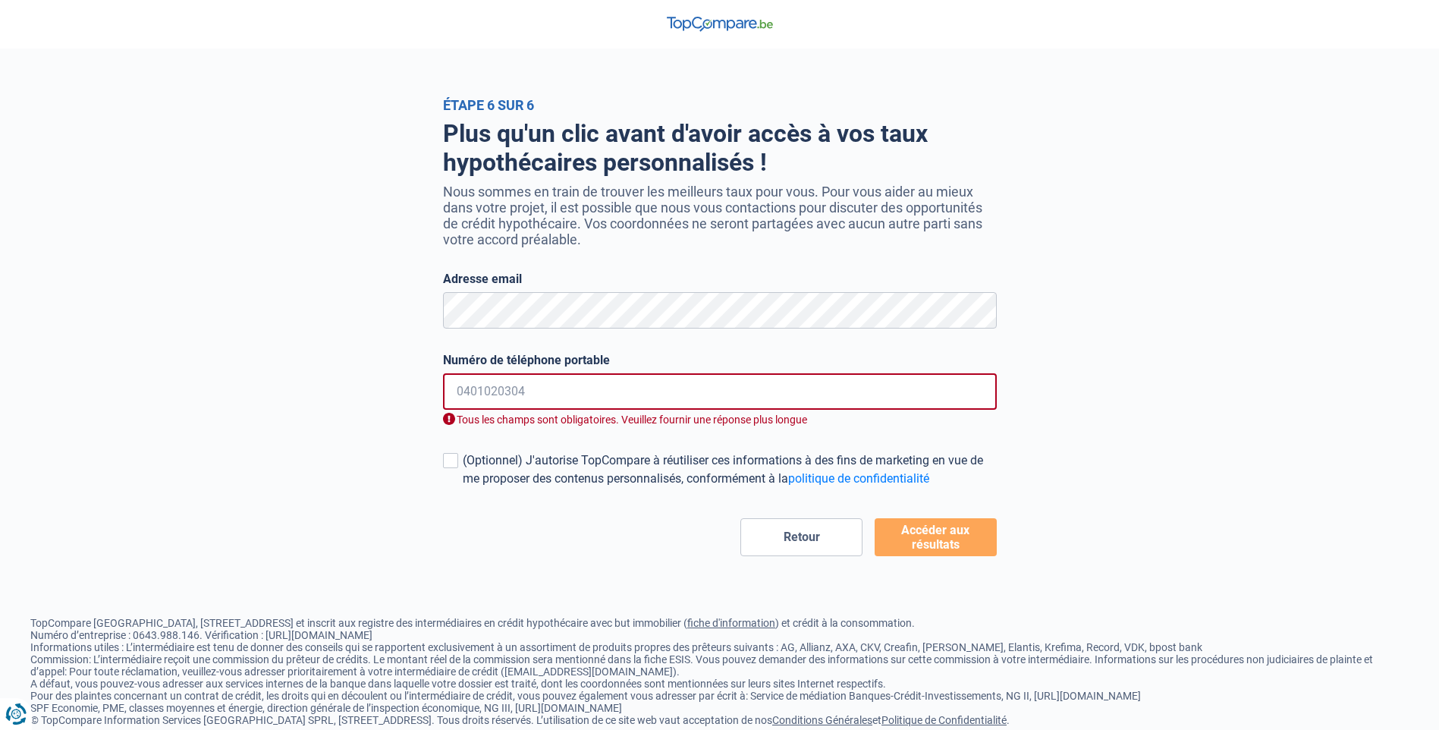
scroll to position [20, 0]
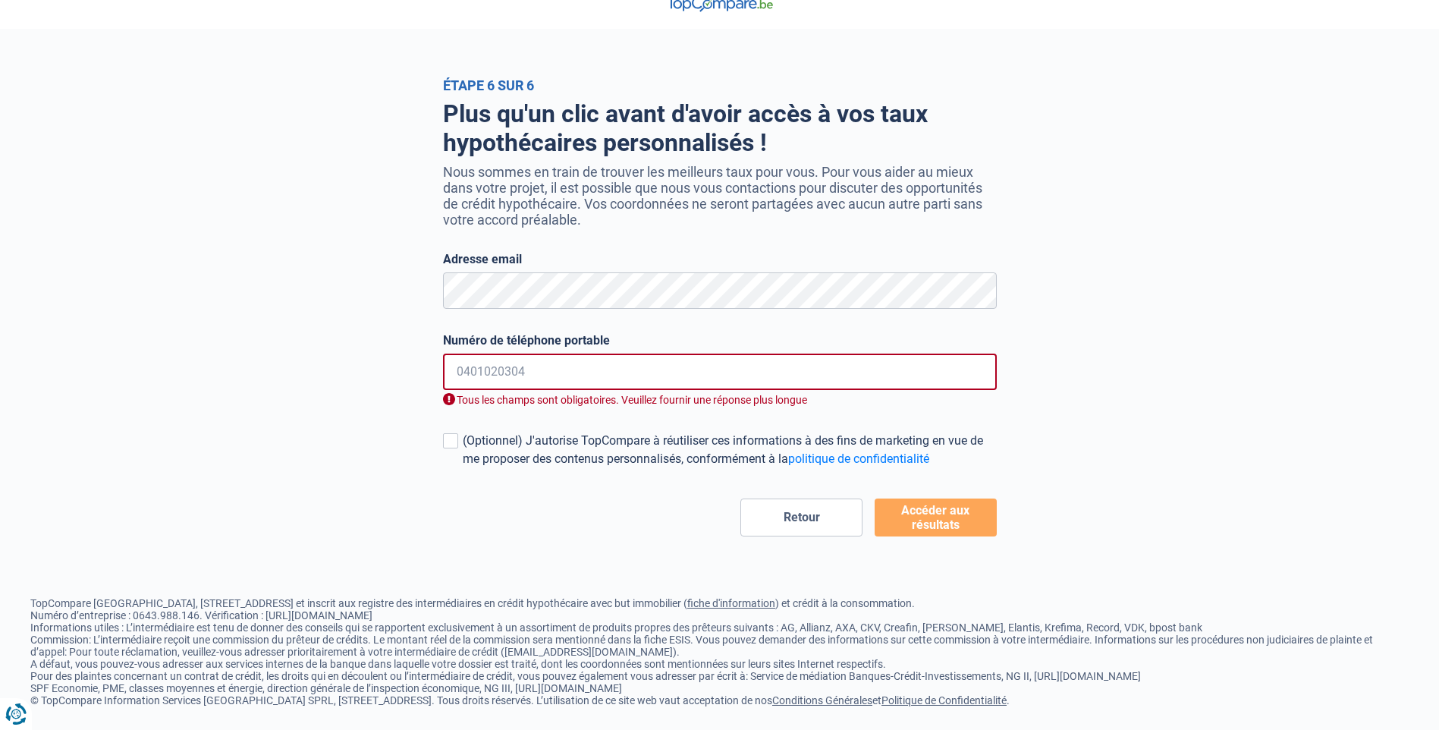
click at [684, 382] on input "Numéro de téléphone portable" at bounding box center [720, 371] width 554 height 36
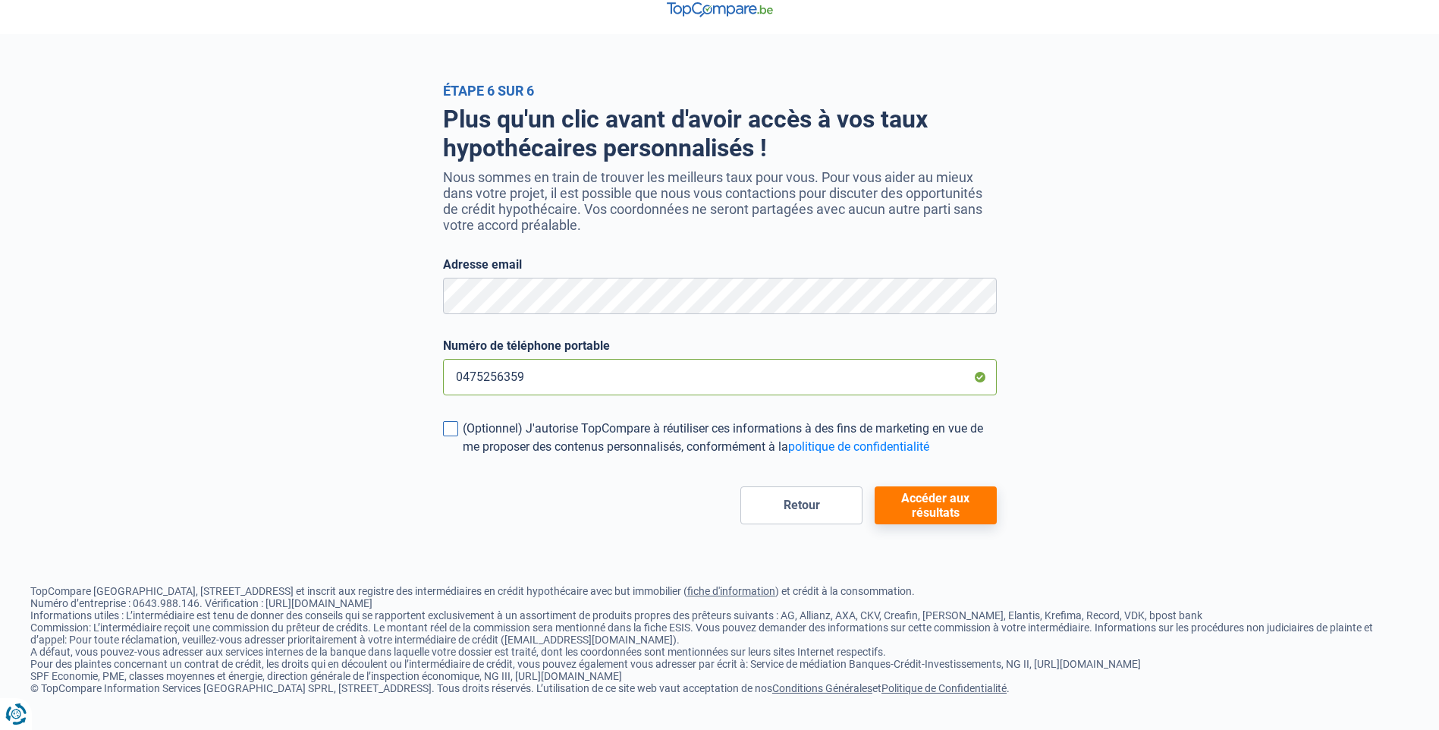
type input "0475256359"
click at [755, 454] on div "(Optionnel) J'autorise TopCompare à réutiliser ces informations à des fins de m…" at bounding box center [730, 437] width 534 height 36
click at [463, 456] on input "(Optionnel) J'autorise TopCompare à réutiliser ces informations à des fins de m…" at bounding box center [463, 456] width 0 height 0
click at [454, 428] on span at bounding box center [450, 428] width 15 height 15
click at [463, 456] on input "(Optionnel) J'autorise TopCompare à réutiliser ces informations à des fins de m…" at bounding box center [463, 456] width 0 height 0
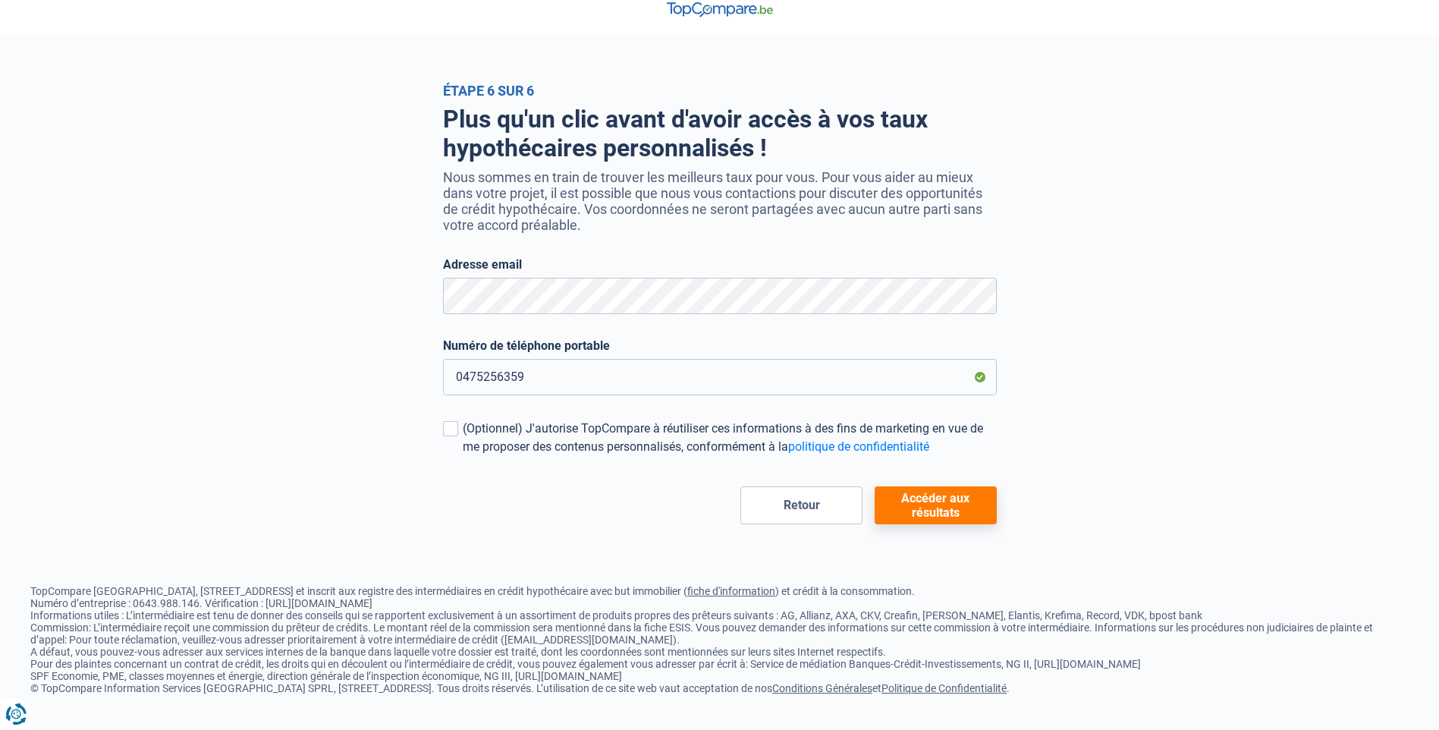
click at [954, 507] on button "Accéder aux résultats" at bounding box center [936, 505] width 122 height 38
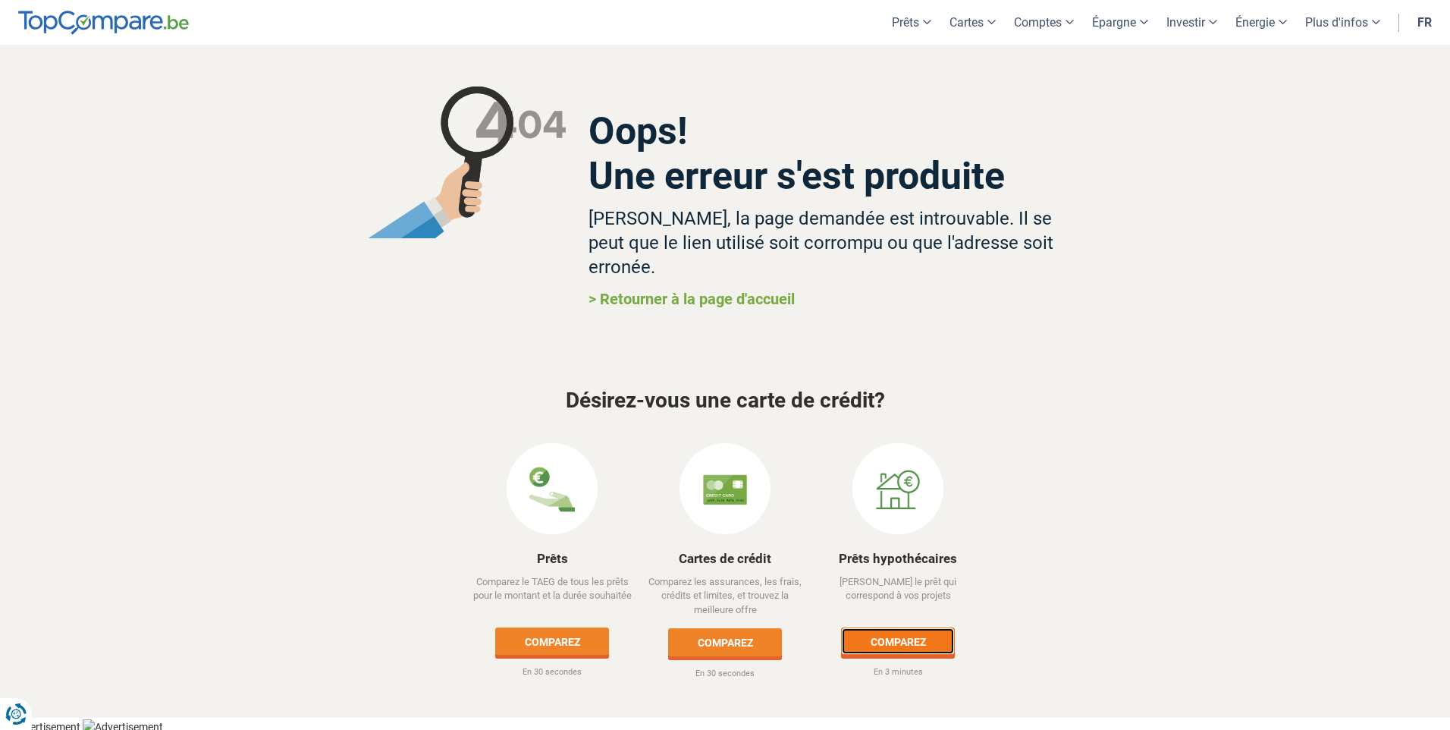
click at [881, 627] on link "Comparez" at bounding box center [898, 640] width 114 height 27
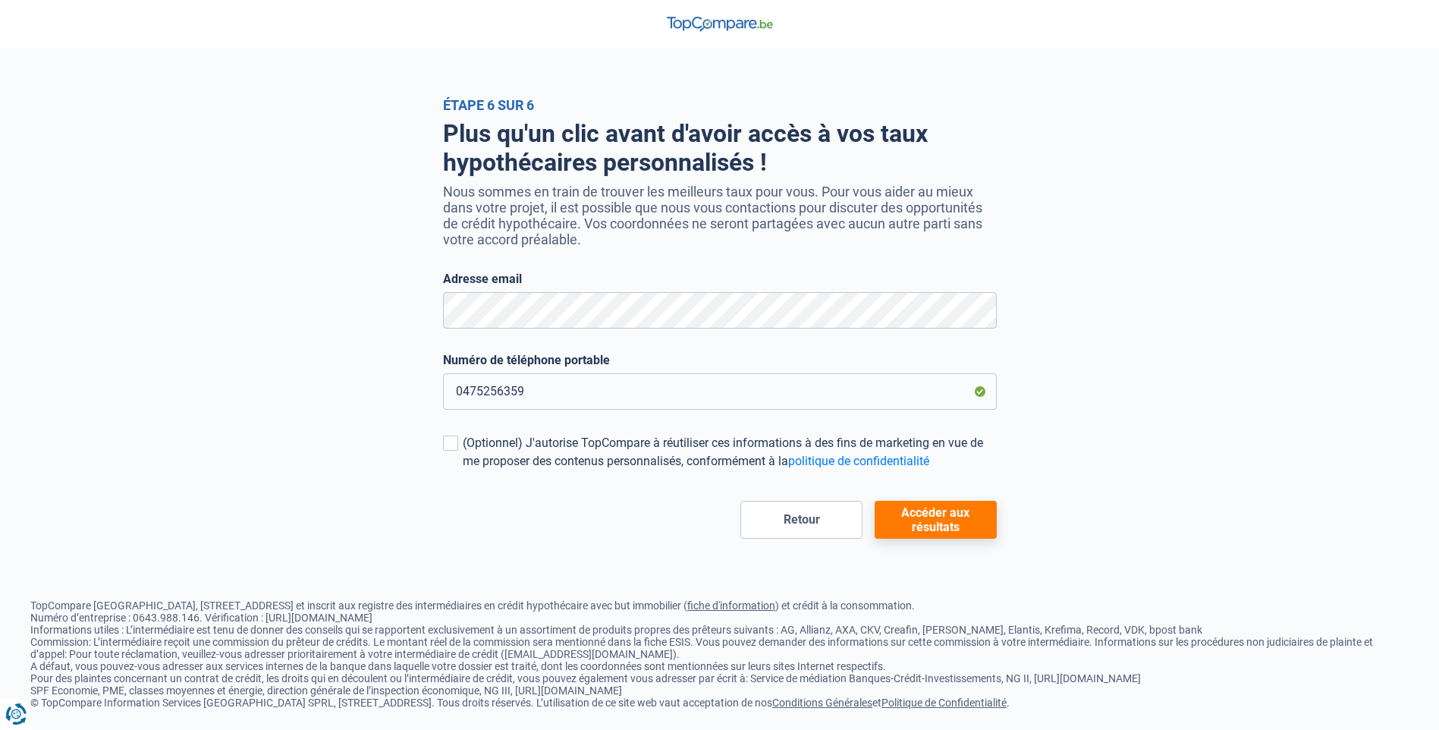
click at [950, 521] on button "Accéder aux résultats" at bounding box center [936, 520] width 122 height 38
